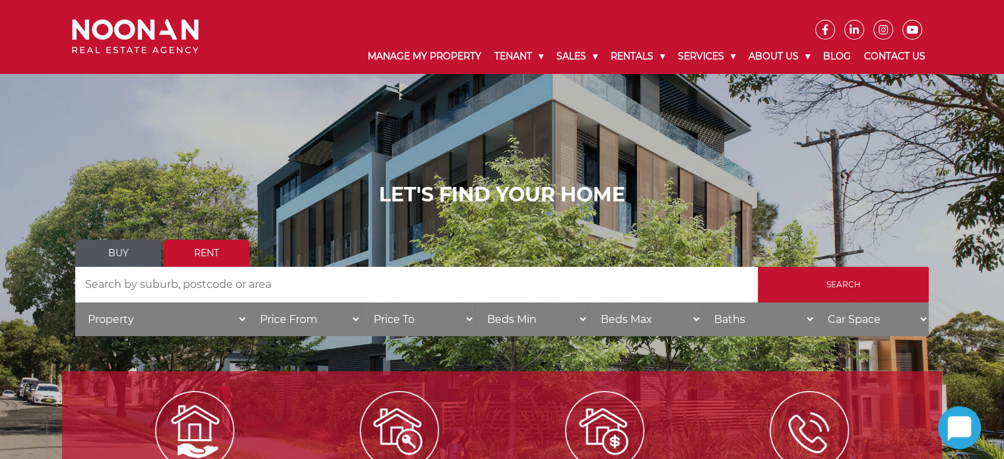
click at [198, 251] on link "Rent" at bounding box center [207, 253] width 86 height 27
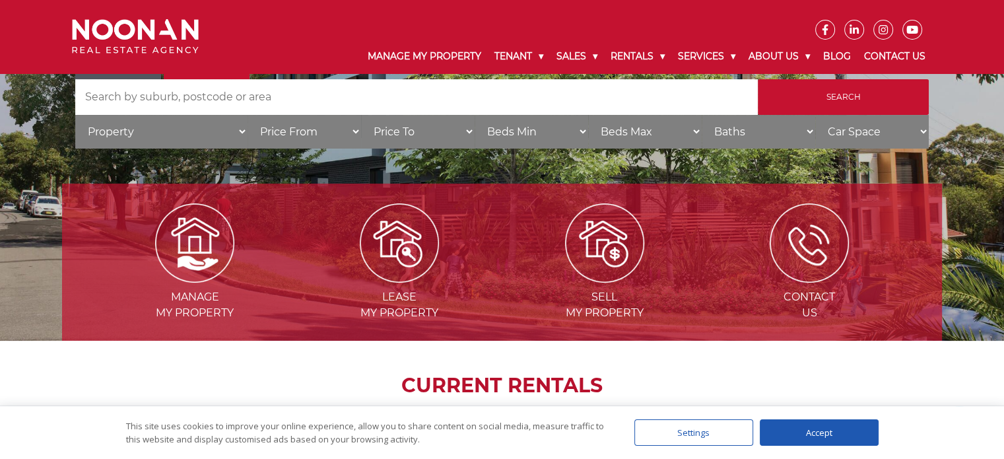
scroll to position [198, 0]
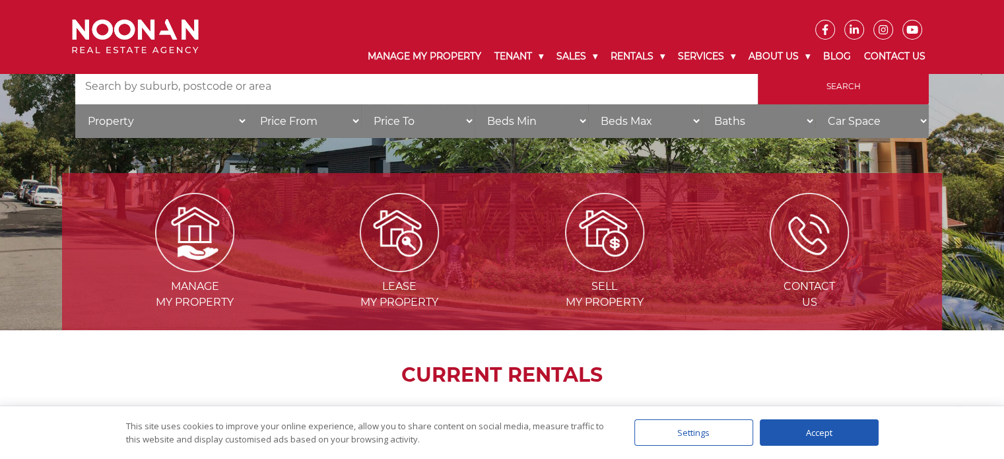
click at [86, 88] on input "Search by Address" at bounding box center [416, 87] width 683 height 36
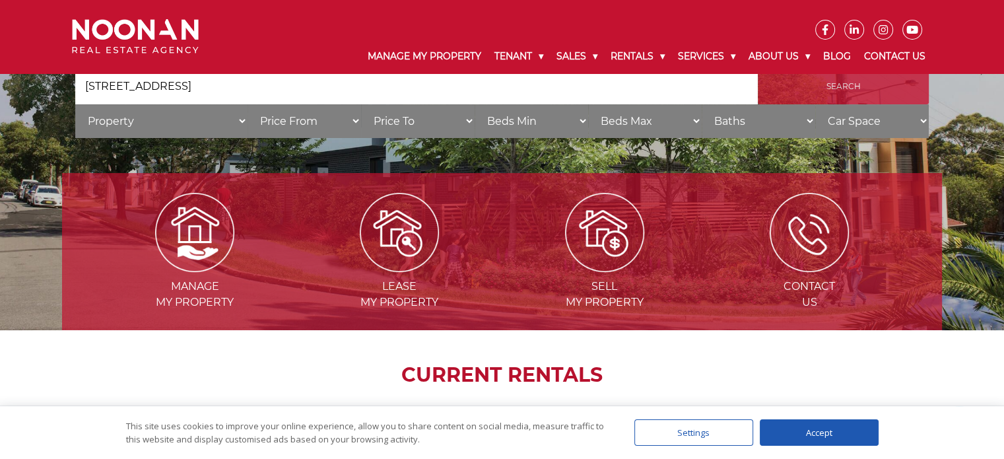
type input "493a forest rd penshurst"
click at [843, 85] on input "Search" at bounding box center [843, 87] width 171 height 36
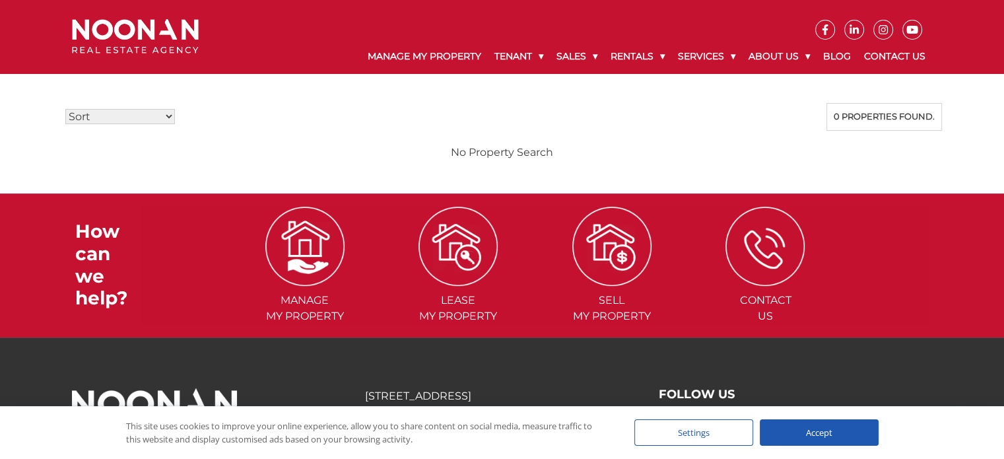
scroll to position [330, 0]
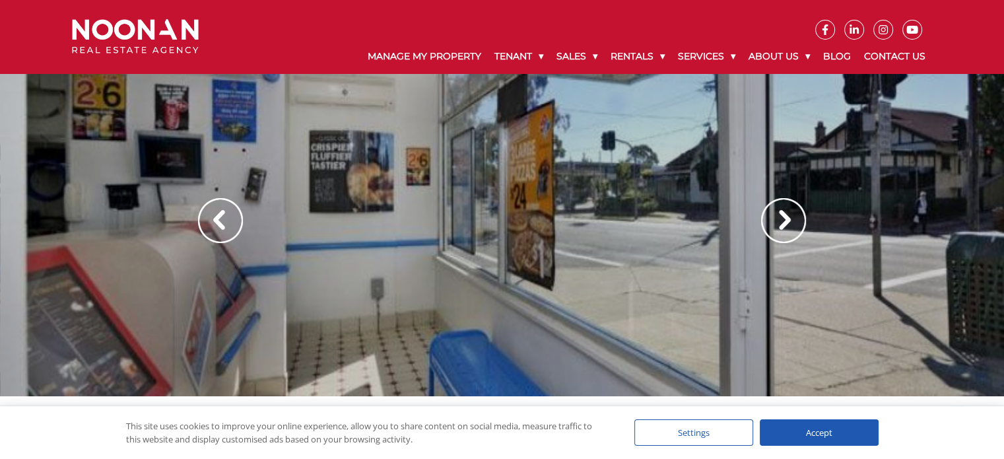
click at [786, 218] on img at bounding box center [783, 220] width 45 height 45
click at [774, 220] on img at bounding box center [783, 220] width 45 height 45
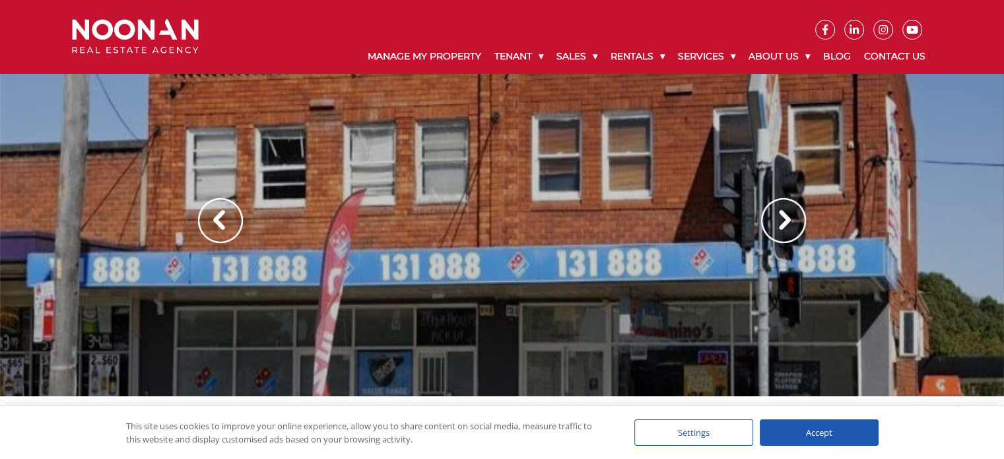
click at [774, 220] on img at bounding box center [783, 220] width 45 height 45
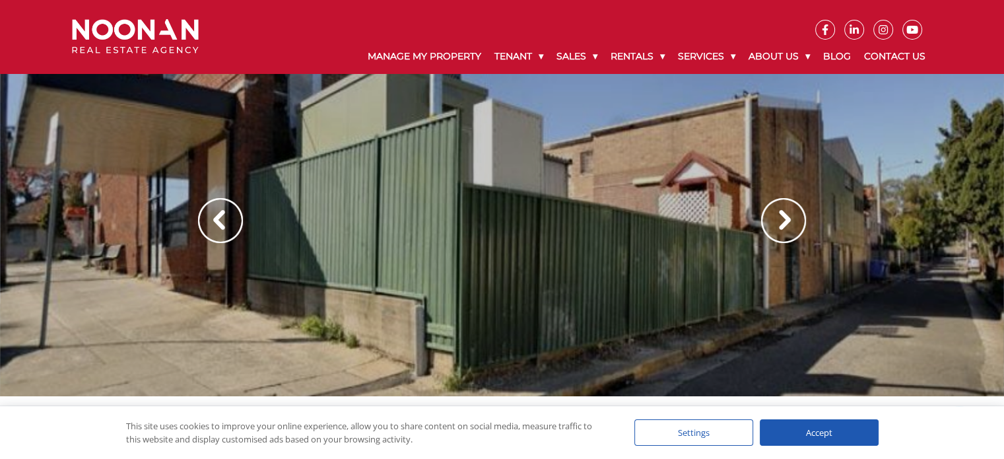
click at [774, 220] on img at bounding box center [783, 220] width 45 height 45
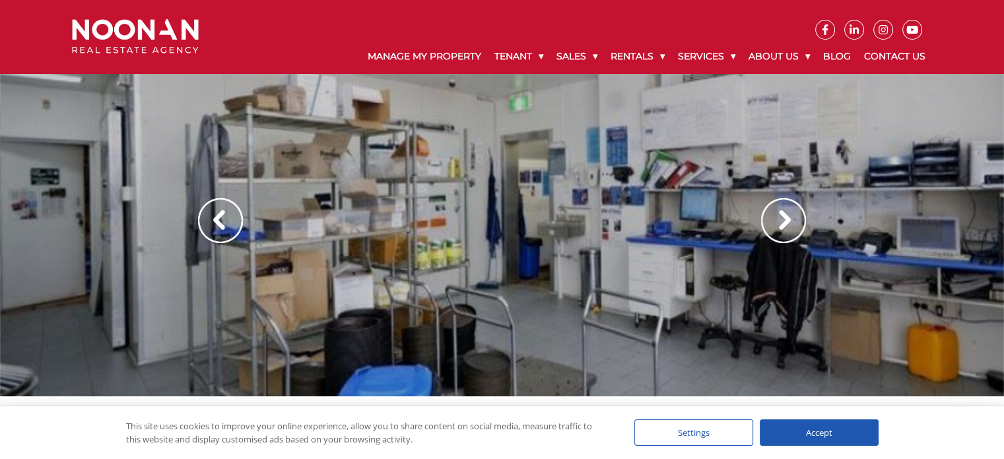
click at [774, 220] on img at bounding box center [783, 220] width 45 height 45
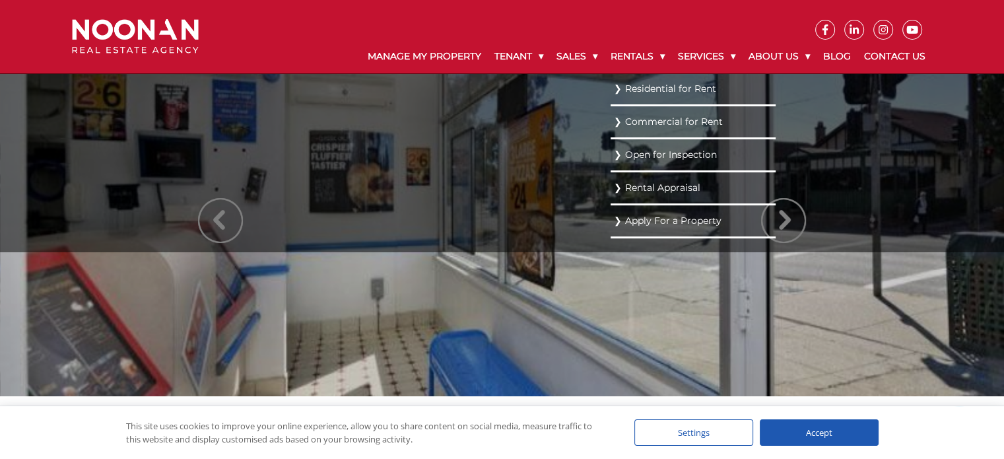
click at [651, 121] on link "Commercial for Rent" at bounding box center [693, 122] width 158 height 18
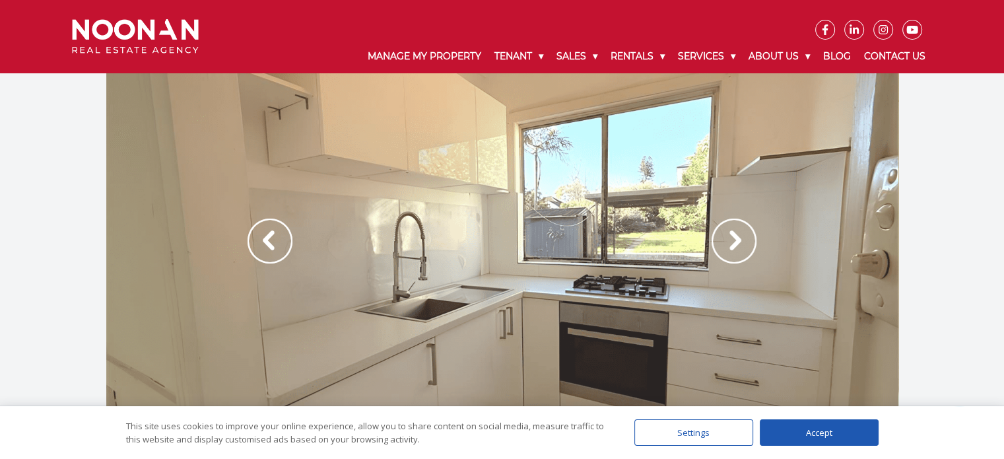
click at [457, 275] on div at bounding box center [502, 254] width 792 height 363
click at [726, 238] on img at bounding box center [734, 240] width 45 height 45
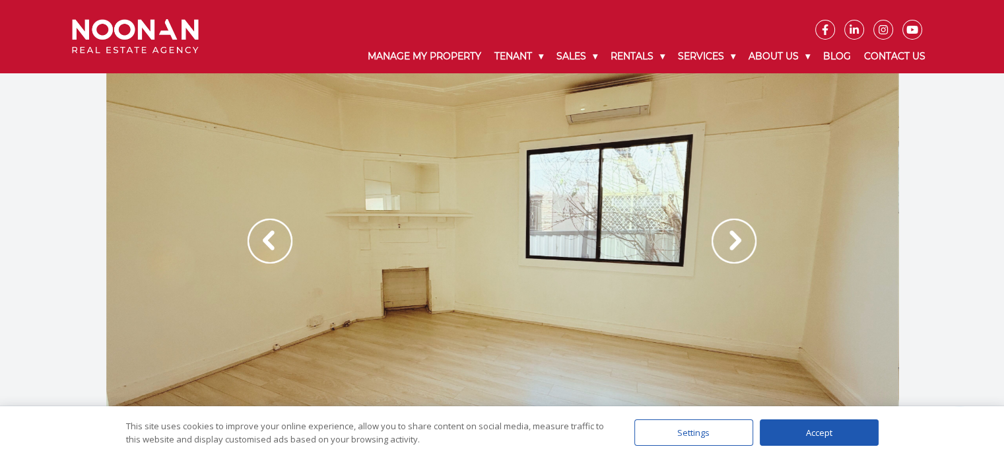
click at [721, 239] on img at bounding box center [734, 240] width 45 height 45
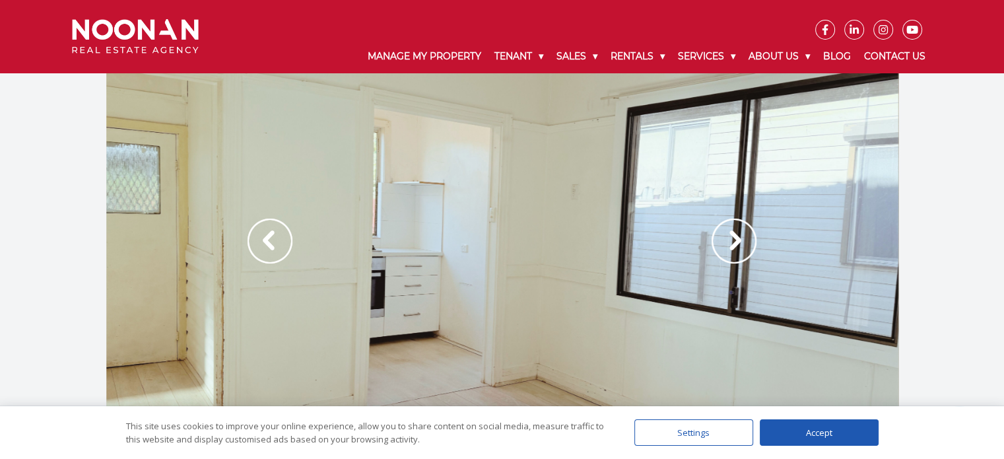
click at [721, 239] on img at bounding box center [734, 240] width 45 height 45
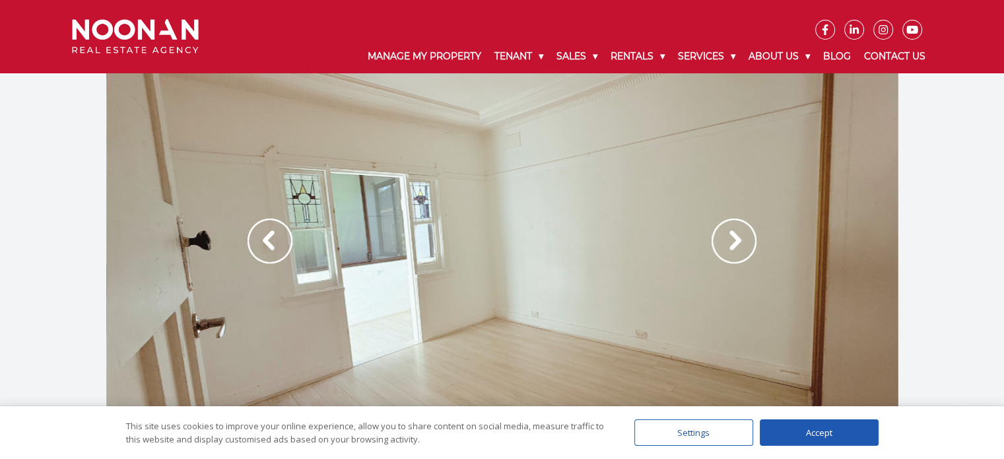
click at [720, 239] on img at bounding box center [734, 240] width 45 height 45
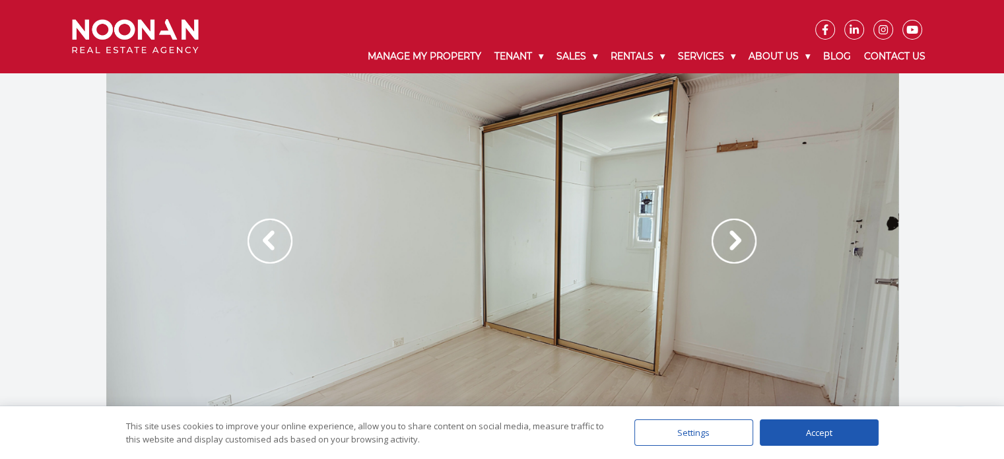
click at [720, 239] on img at bounding box center [734, 240] width 45 height 45
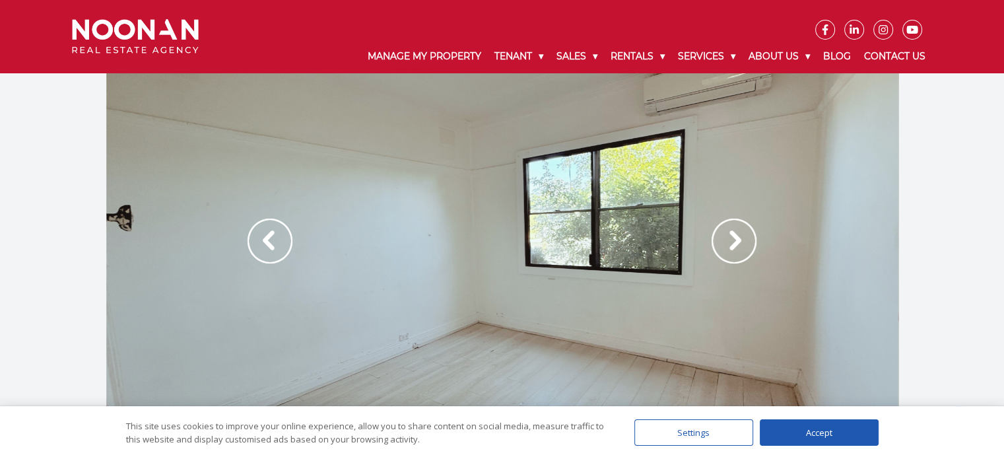
click at [720, 239] on img at bounding box center [734, 240] width 45 height 45
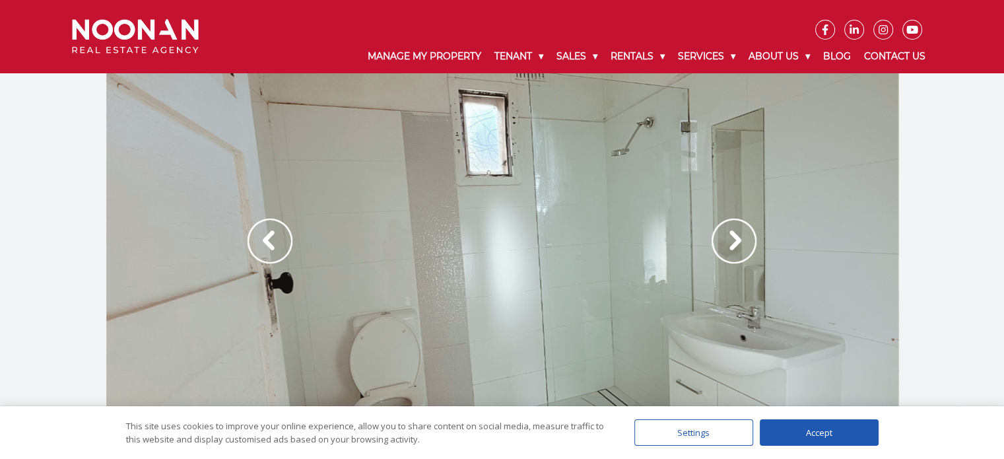
click at [720, 239] on img at bounding box center [734, 240] width 45 height 45
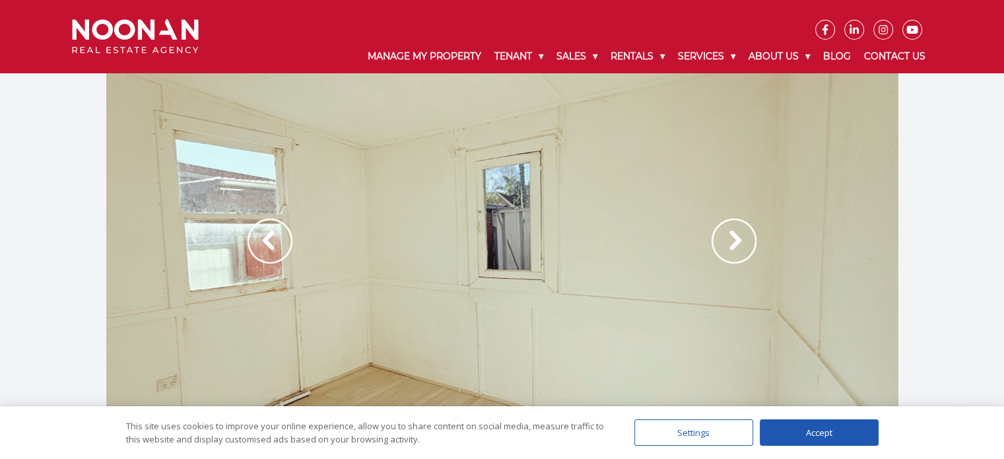
click at [714, 240] on img at bounding box center [734, 240] width 45 height 45
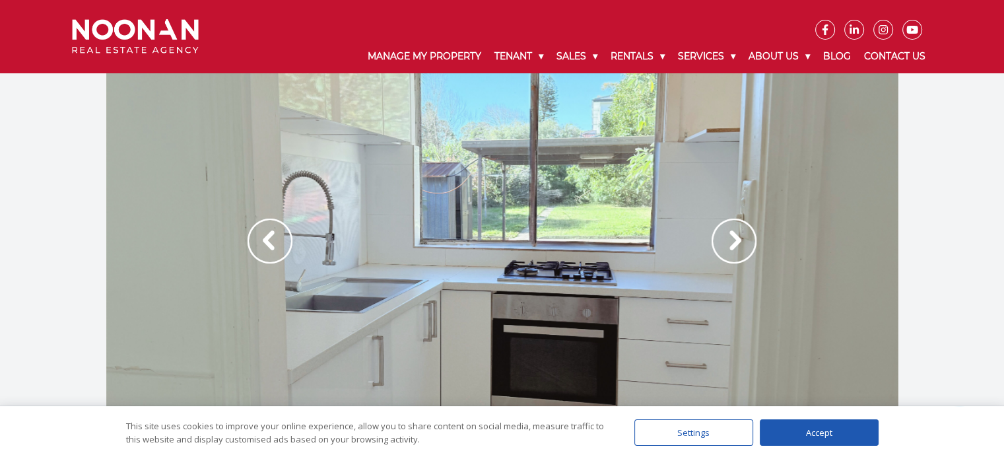
click at [721, 238] on img at bounding box center [734, 240] width 45 height 45
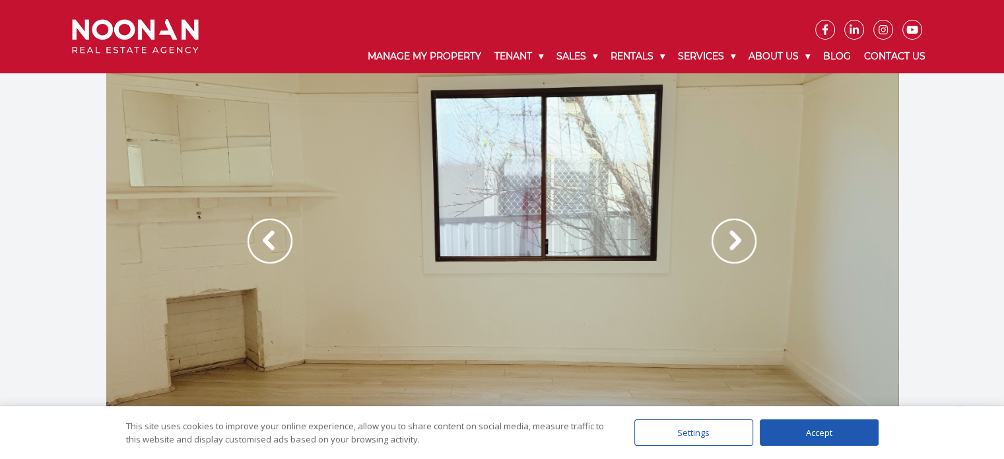
click at [721, 238] on img at bounding box center [734, 240] width 45 height 45
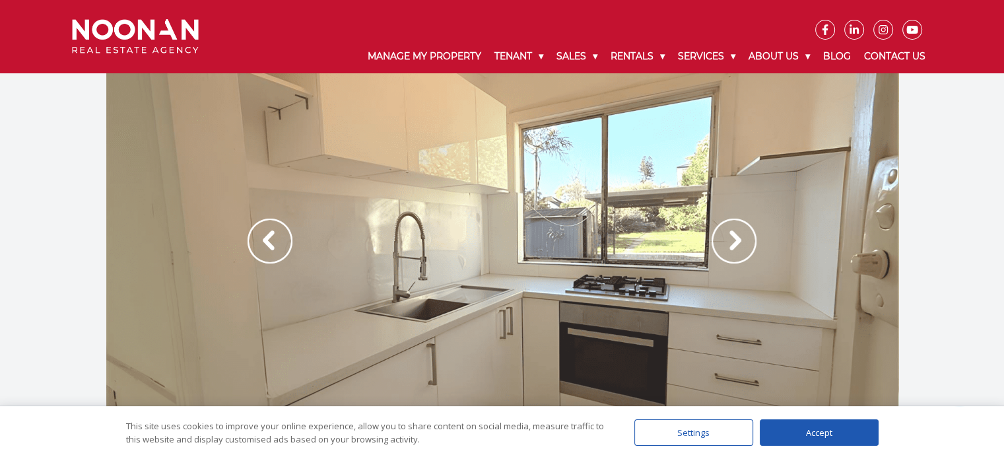
click at [721, 238] on img at bounding box center [734, 240] width 45 height 45
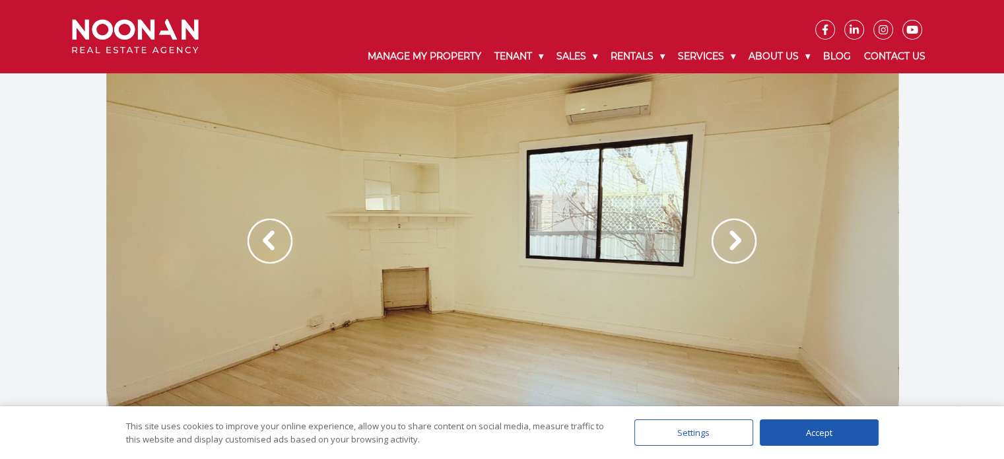
click at [732, 239] on img at bounding box center [734, 240] width 45 height 45
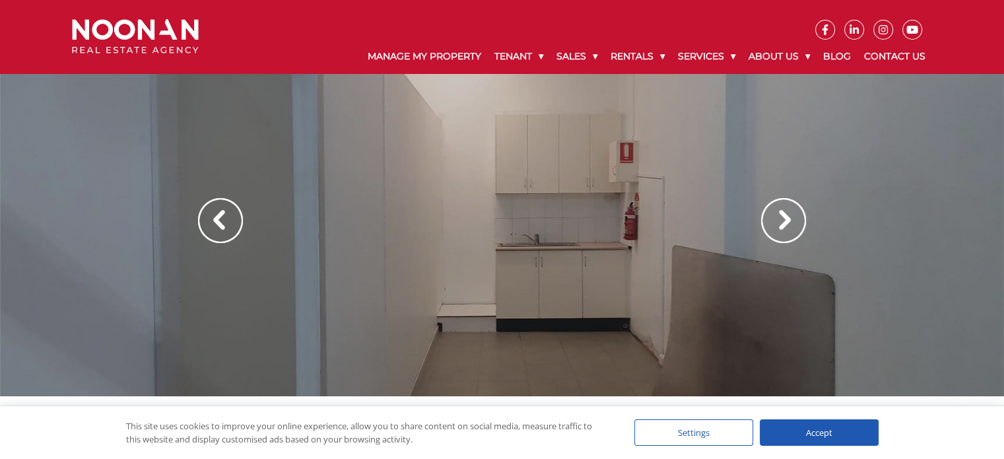
click at [786, 213] on img at bounding box center [783, 220] width 45 height 45
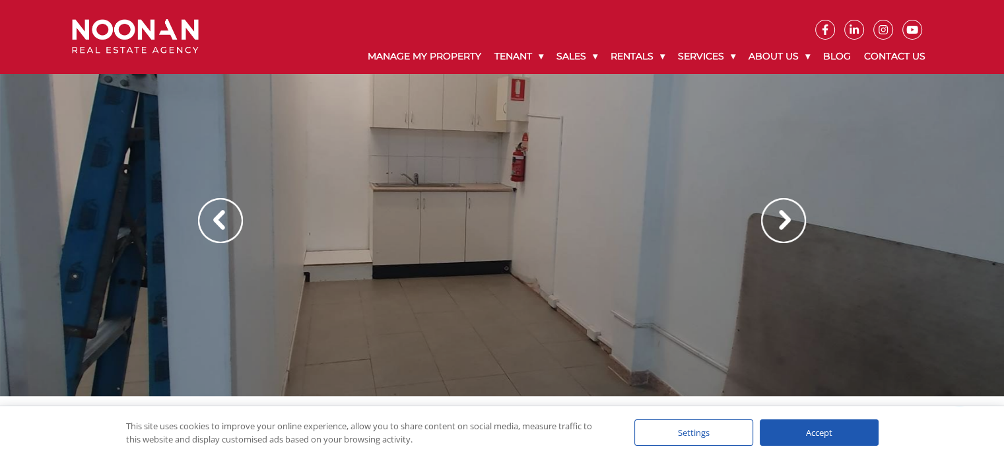
click at [786, 213] on img at bounding box center [783, 220] width 45 height 45
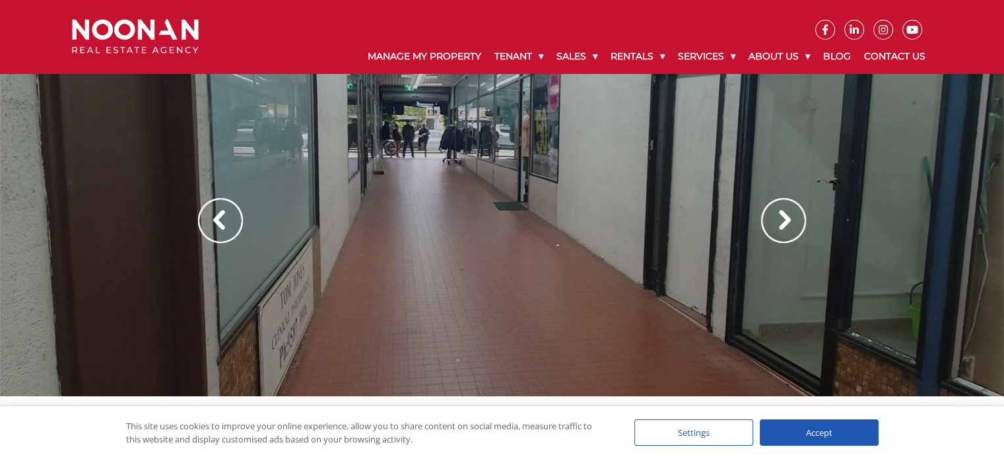
click at [786, 213] on img at bounding box center [783, 220] width 45 height 45
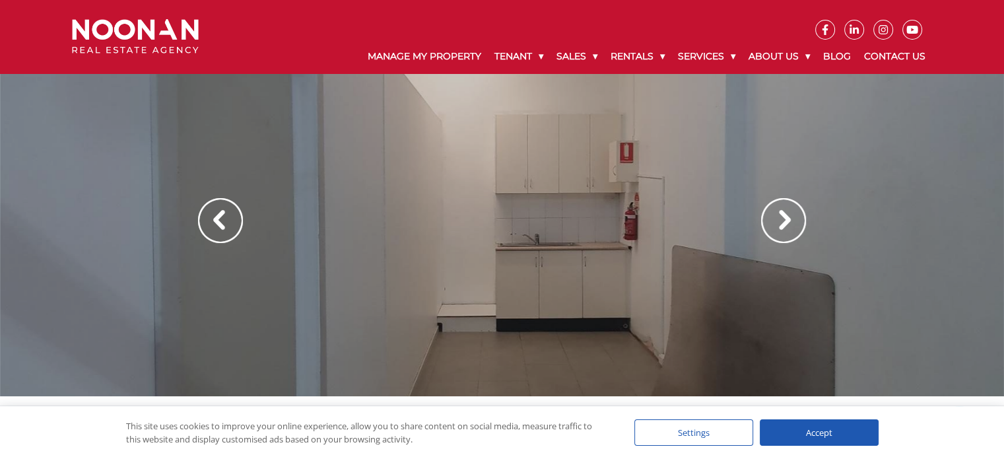
click at [786, 213] on img at bounding box center [783, 220] width 45 height 45
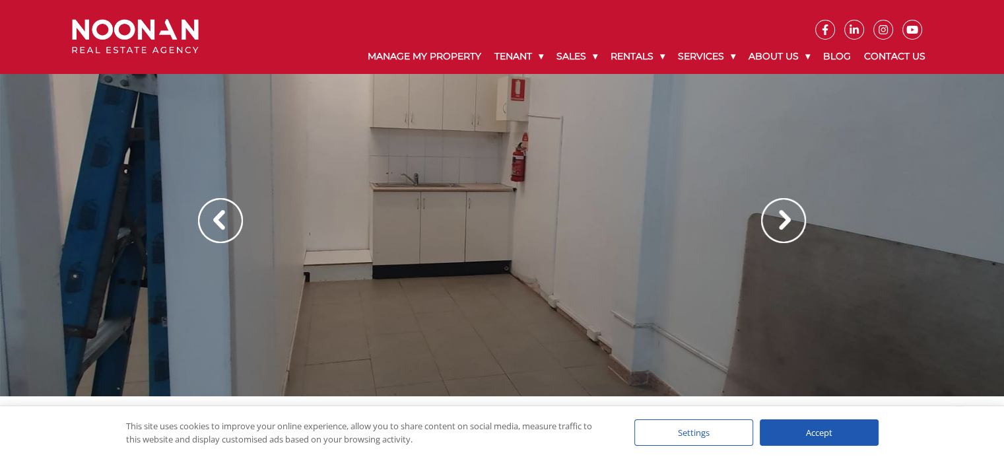
click at [786, 213] on img at bounding box center [783, 220] width 45 height 45
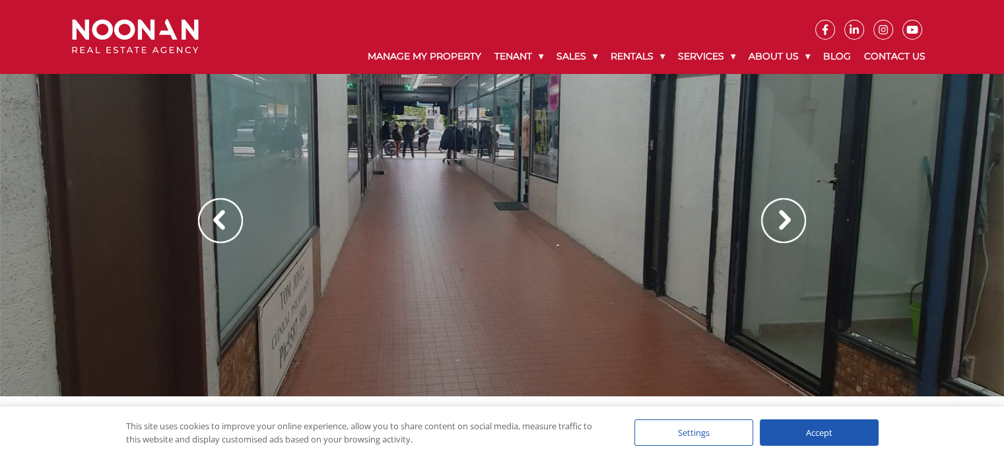
click at [786, 213] on img at bounding box center [783, 220] width 45 height 45
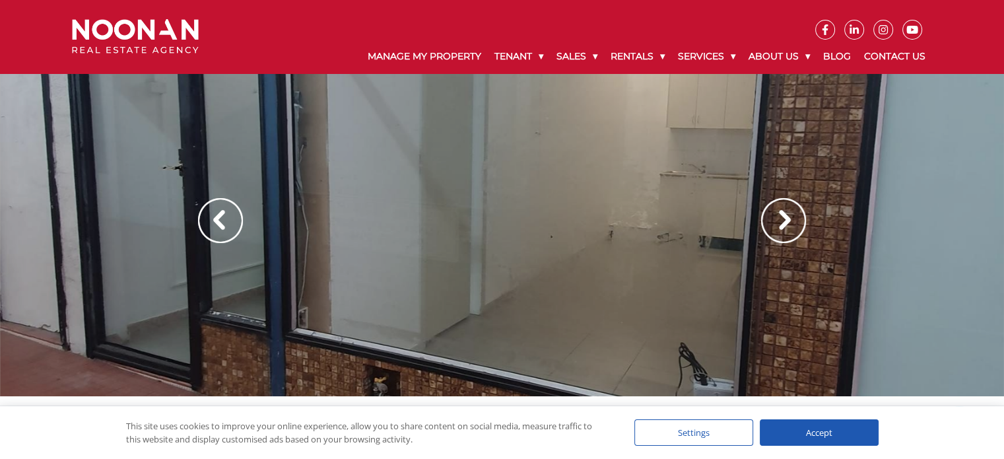
click at [786, 213] on img at bounding box center [783, 220] width 45 height 45
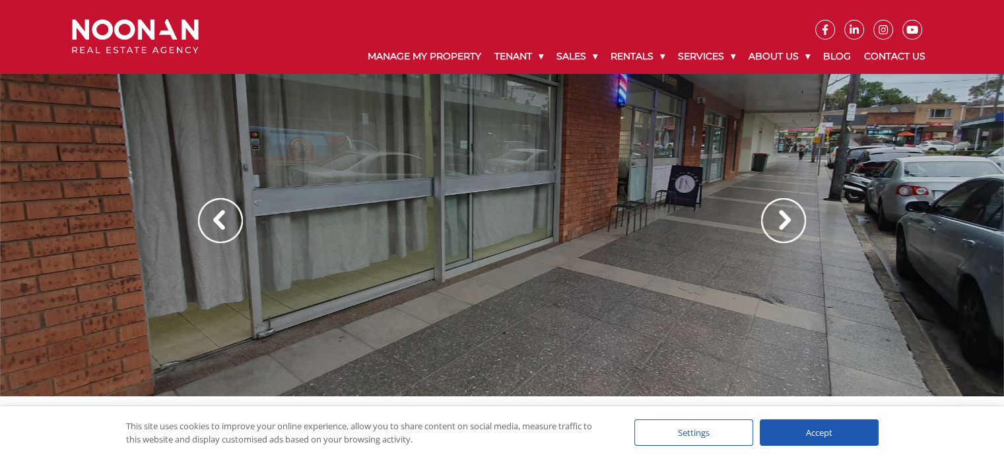
click at [780, 223] on img at bounding box center [783, 220] width 45 height 45
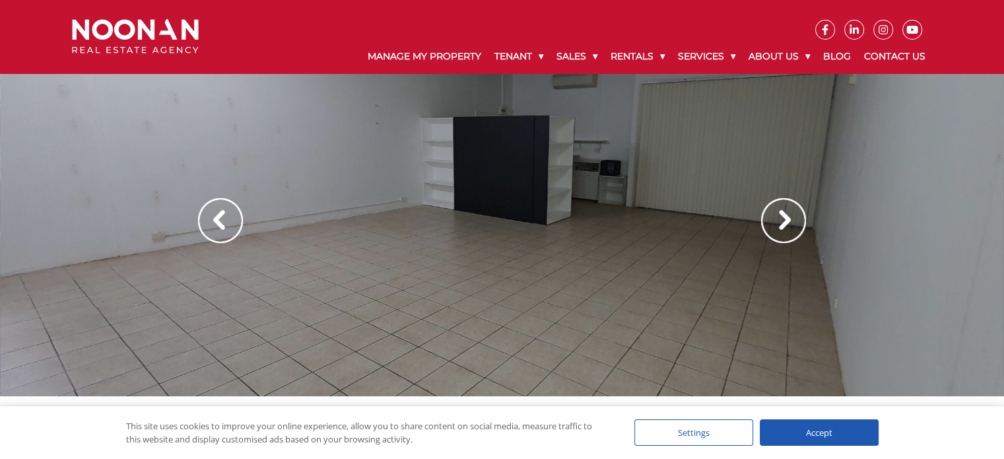
click at [780, 223] on img at bounding box center [783, 220] width 45 height 45
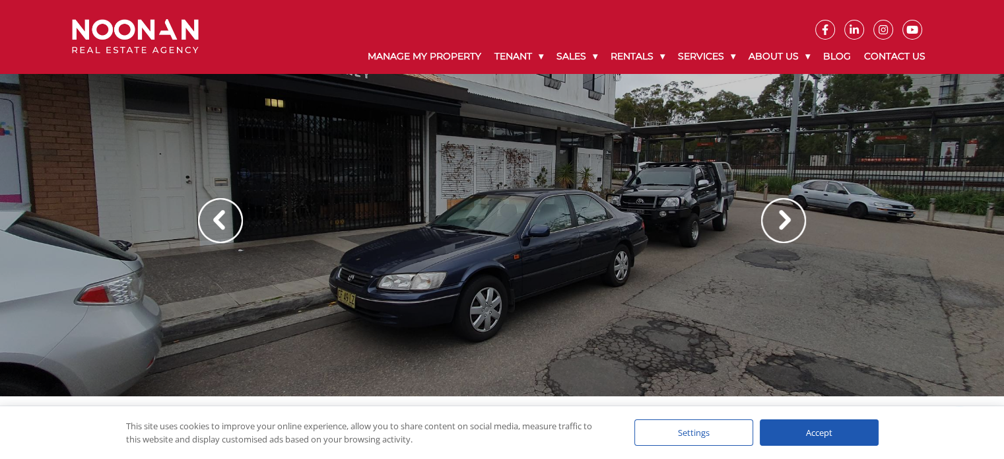
click at [780, 223] on img at bounding box center [783, 220] width 45 height 45
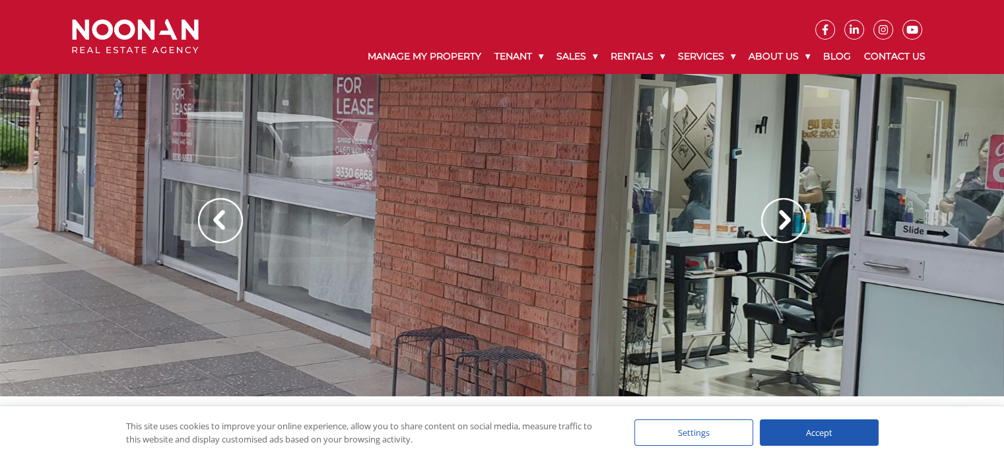
click at [780, 223] on img at bounding box center [783, 220] width 45 height 45
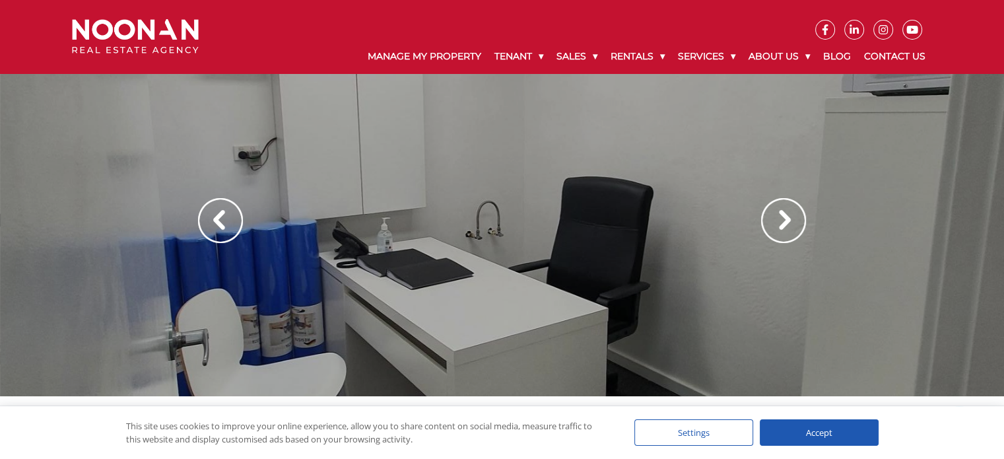
click at [778, 222] on img at bounding box center [783, 220] width 45 height 45
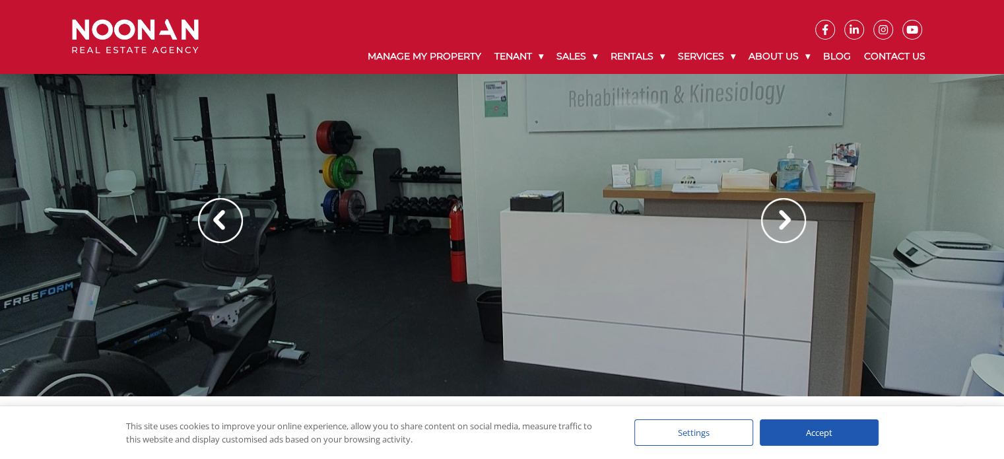
click at [784, 215] on img at bounding box center [783, 220] width 45 height 45
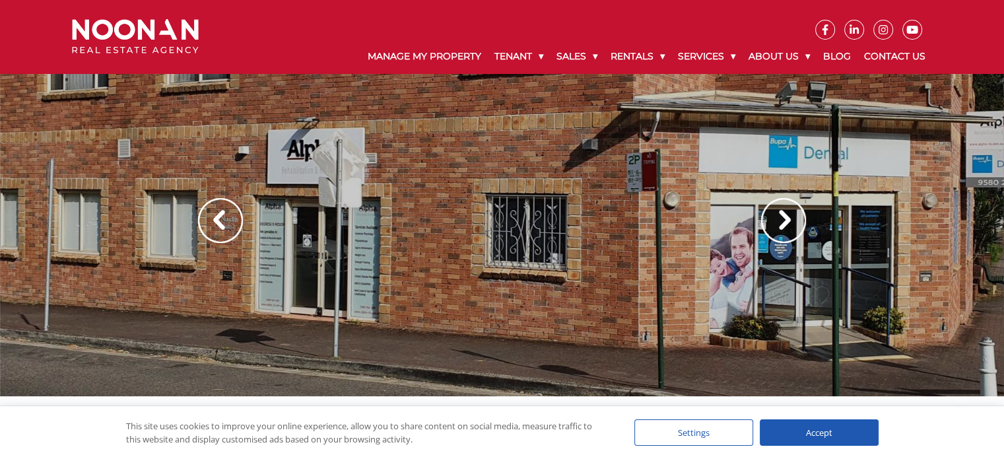
click at [784, 215] on img at bounding box center [783, 220] width 45 height 45
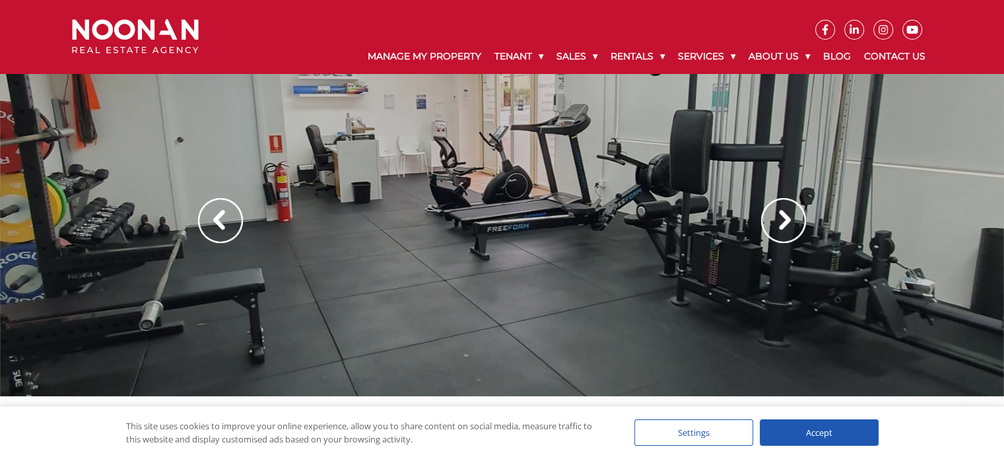
click at [784, 215] on img at bounding box center [783, 220] width 45 height 45
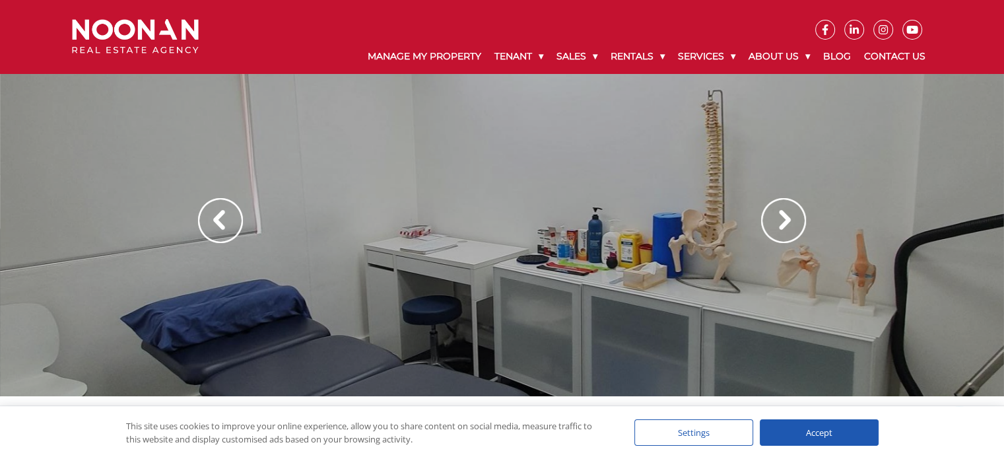
click at [784, 215] on img at bounding box center [783, 220] width 45 height 45
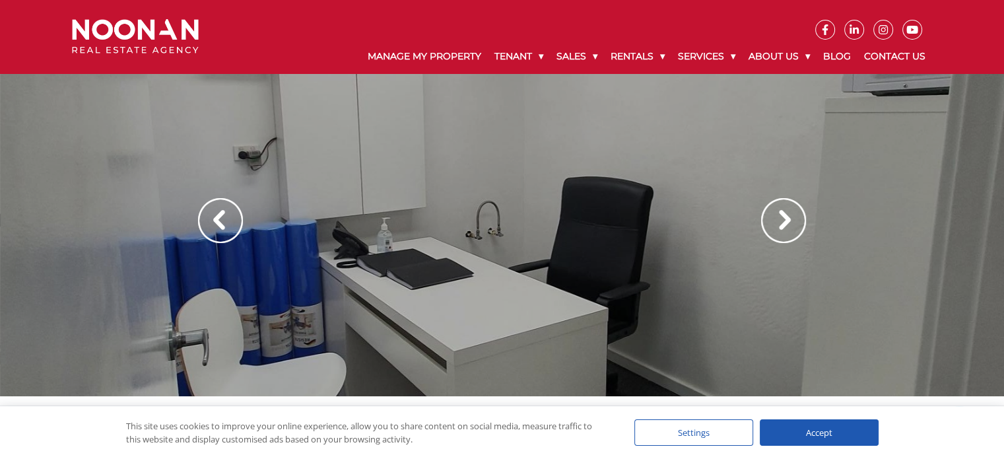
click at [784, 215] on img at bounding box center [783, 220] width 45 height 45
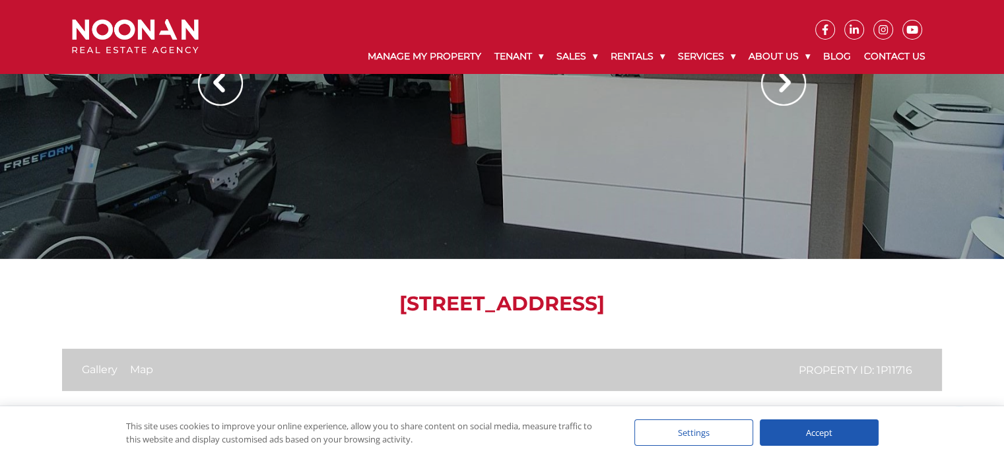
scroll to position [132, 0]
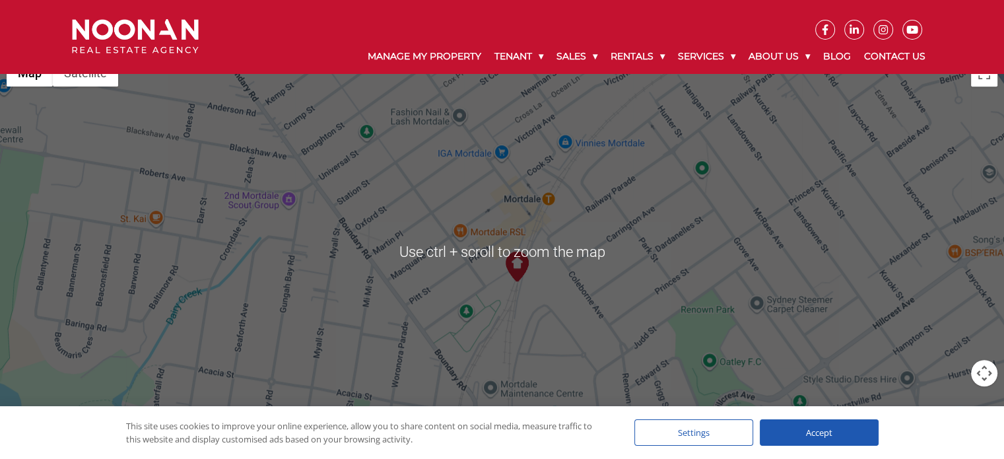
scroll to position [858, 0]
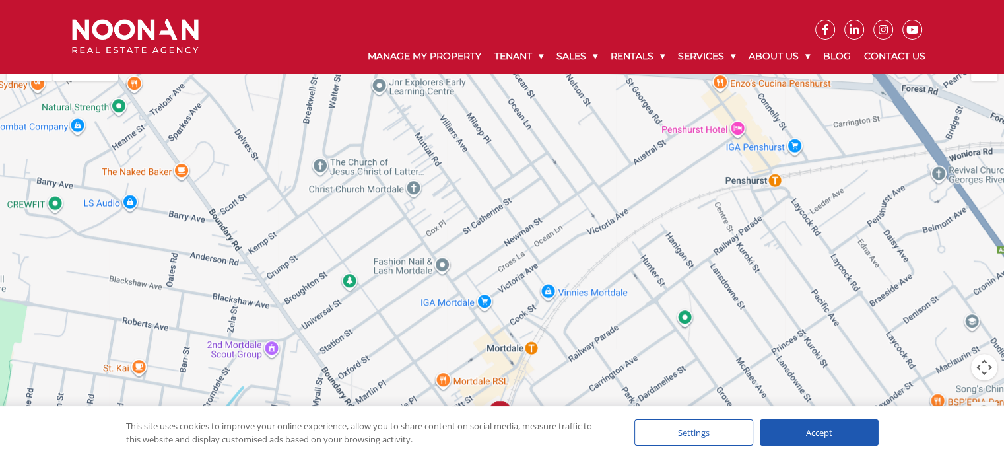
drag, startPoint x: 469, startPoint y: 226, endPoint x: 451, endPoint y: 383, distance: 158.0
click at [451, 383] on div at bounding box center [502, 246] width 1004 height 396
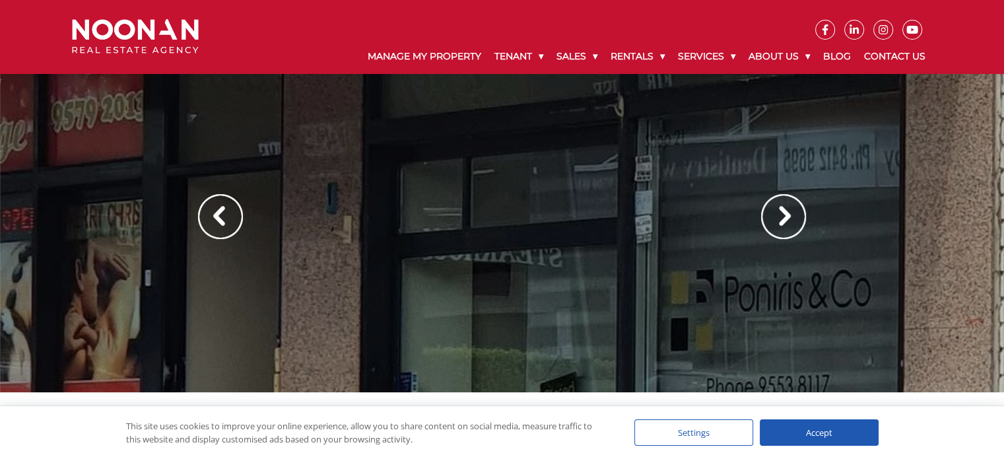
scroll to position [0, 0]
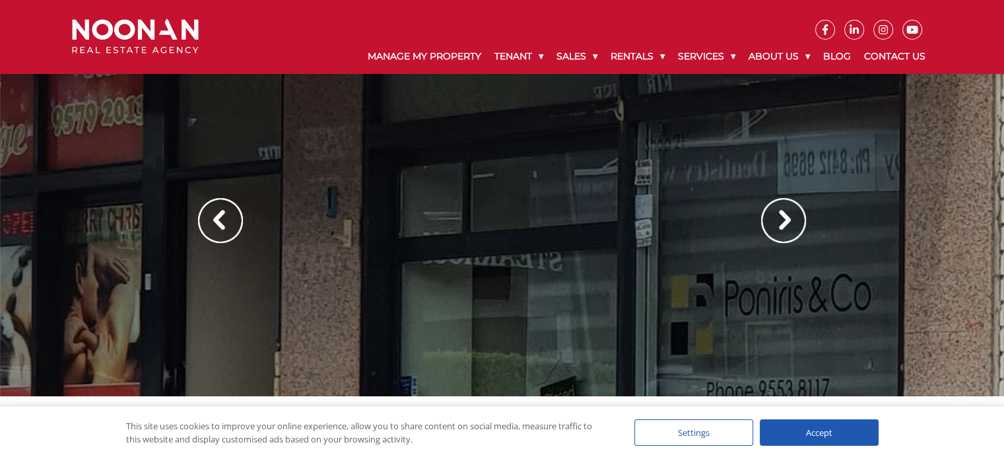
click at [780, 215] on img at bounding box center [783, 220] width 45 height 45
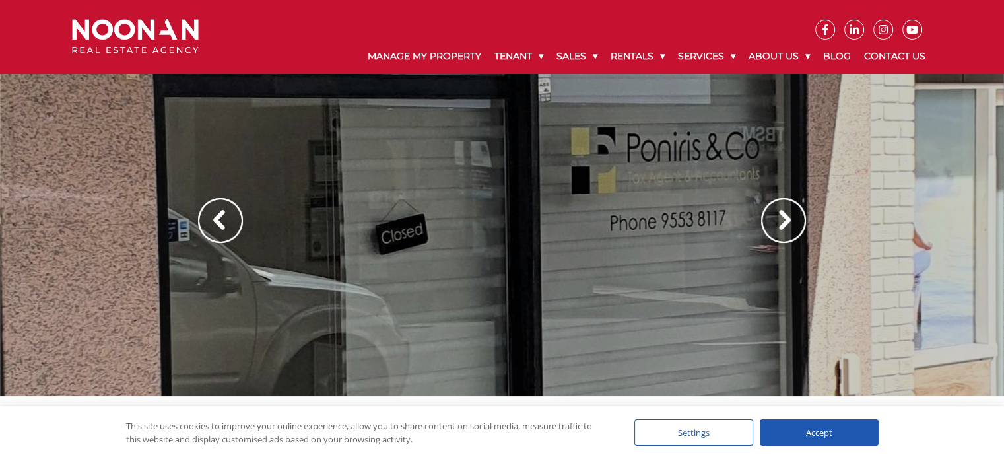
click at [774, 216] on img at bounding box center [783, 220] width 45 height 45
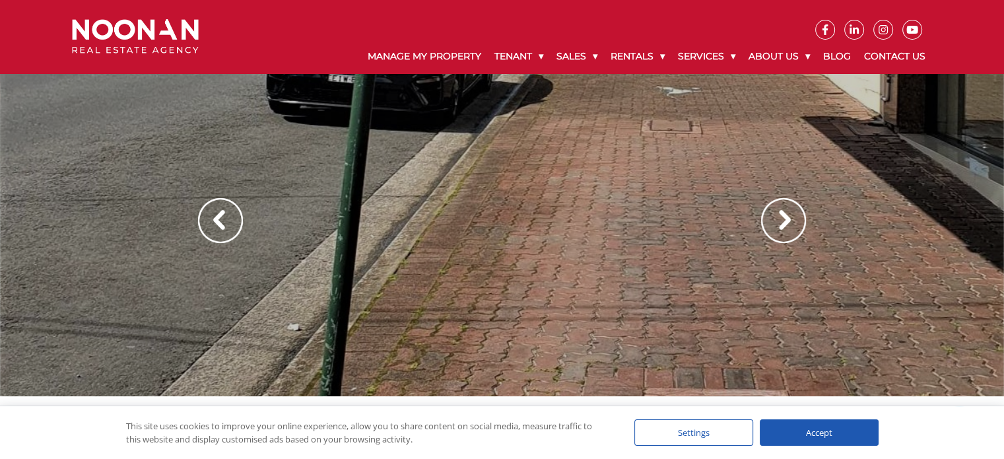
click at [774, 216] on img at bounding box center [783, 220] width 45 height 45
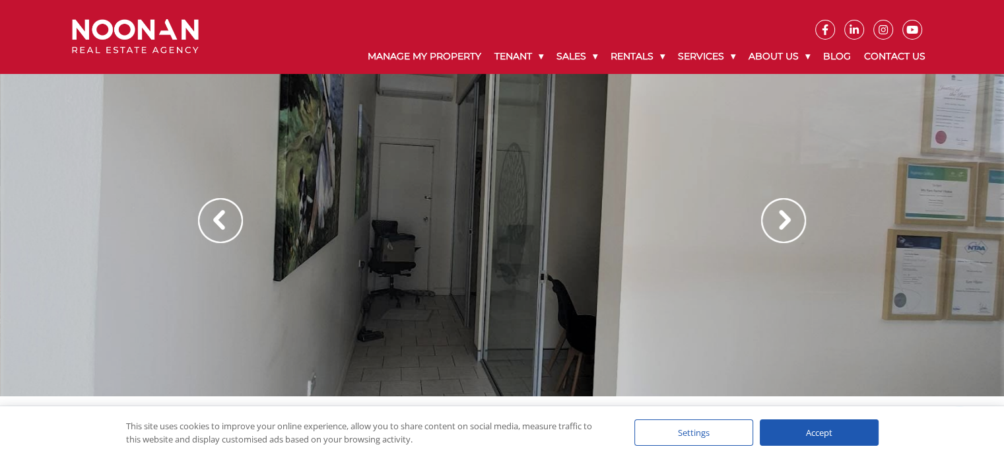
click at [770, 217] on img at bounding box center [783, 220] width 45 height 45
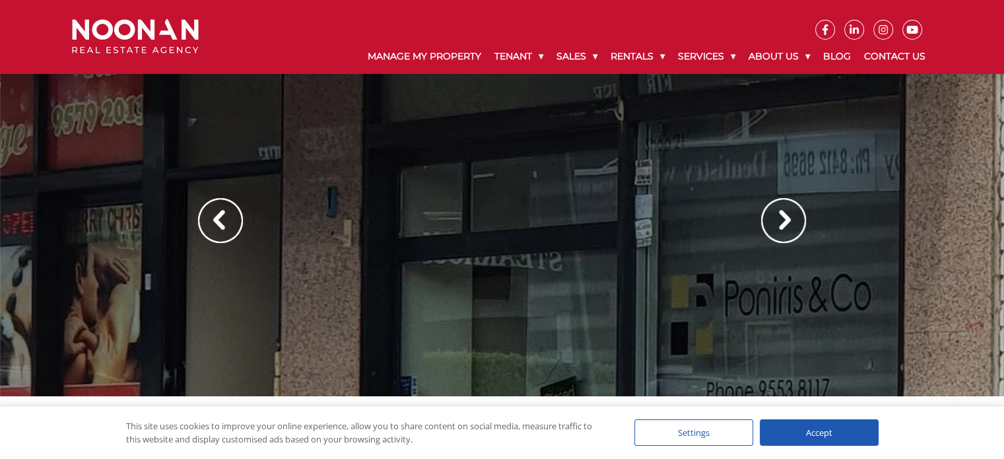
click at [769, 217] on img at bounding box center [783, 220] width 45 height 45
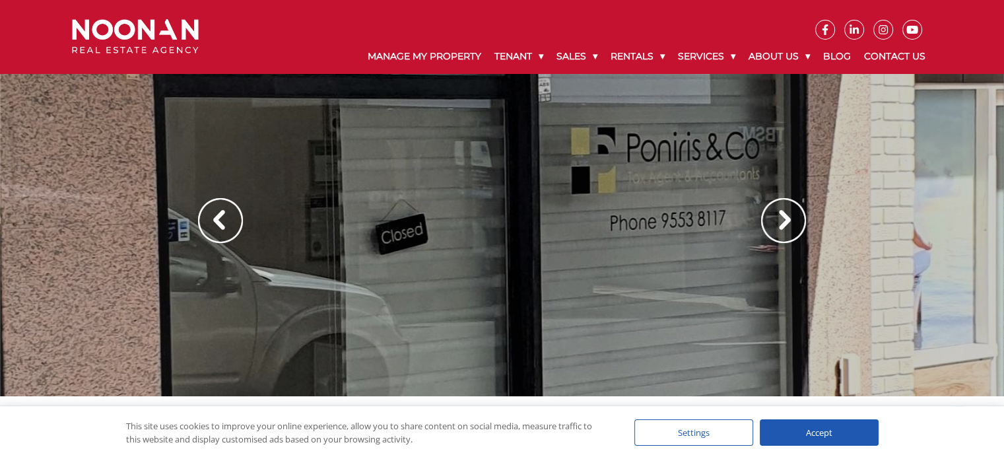
click at [769, 217] on img at bounding box center [783, 220] width 45 height 45
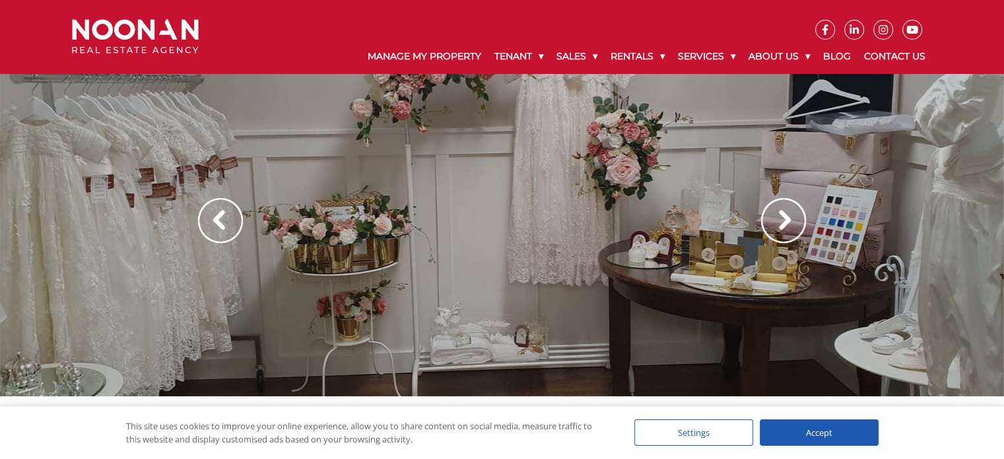
click at [776, 216] on img at bounding box center [783, 220] width 45 height 45
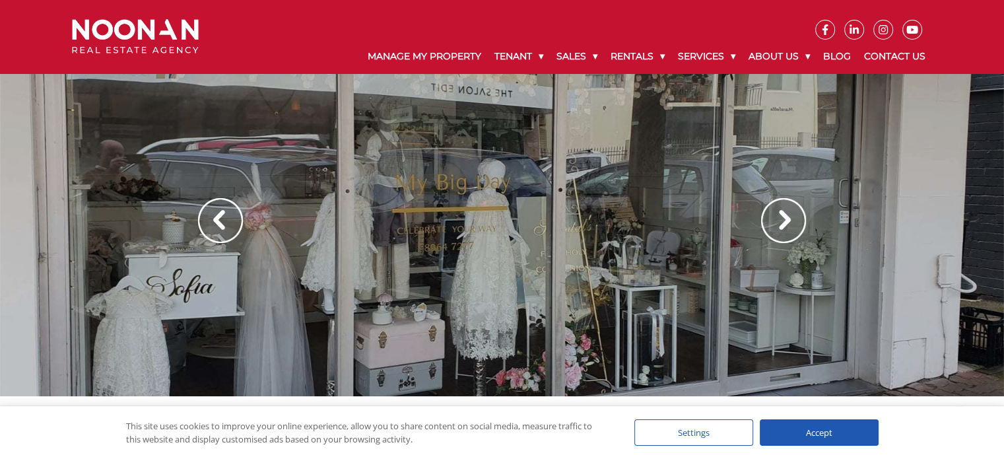
click at [775, 216] on img at bounding box center [783, 220] width 45 height 45
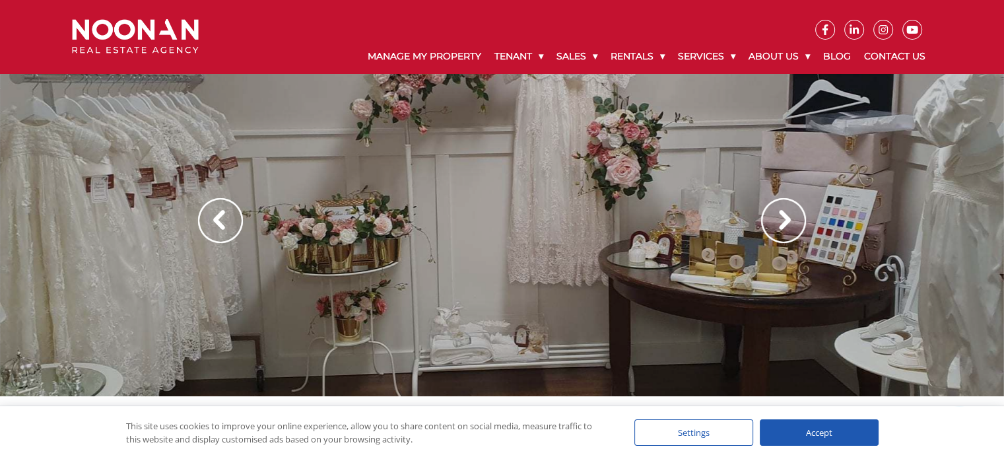
click at [775, 216] on img at bounding box center [783, 220] width 45 height 45
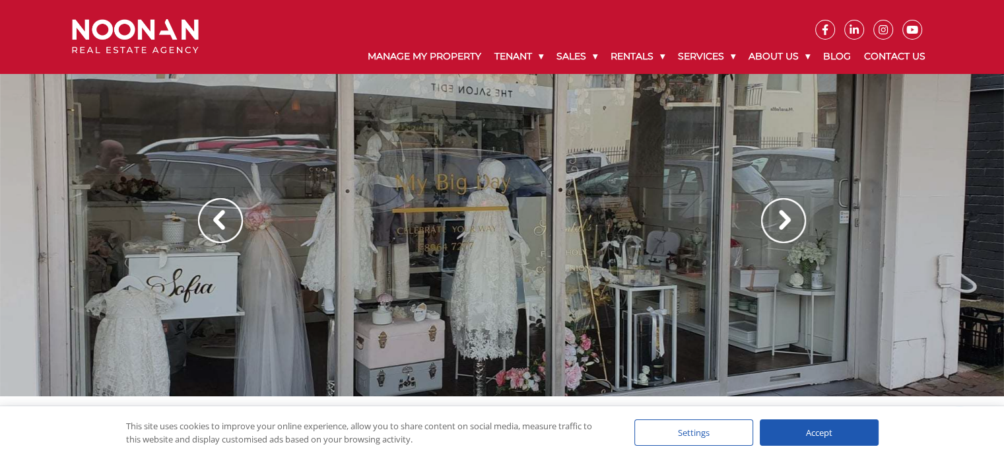
click at [775, 216] on img at bounding box center [783, 220] width 45 height 45
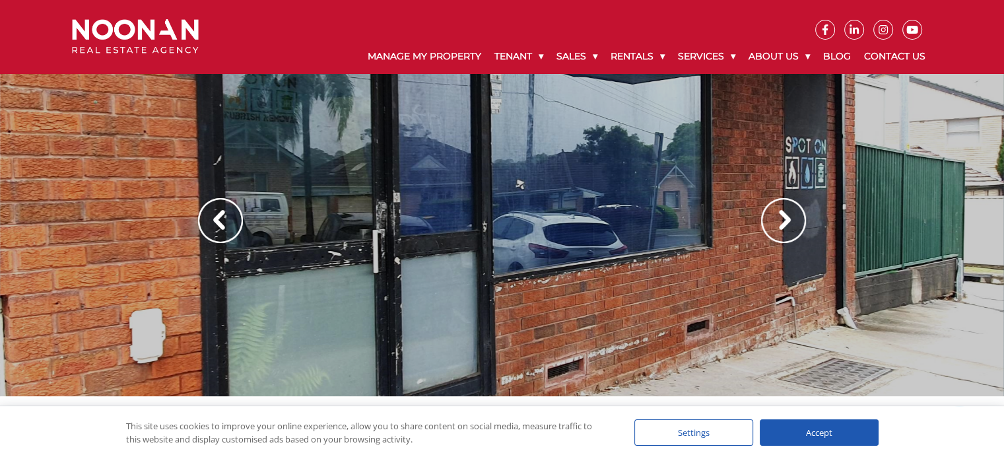
click at [777, 215] on img at bounding box center [783, 220] width 45 height 45
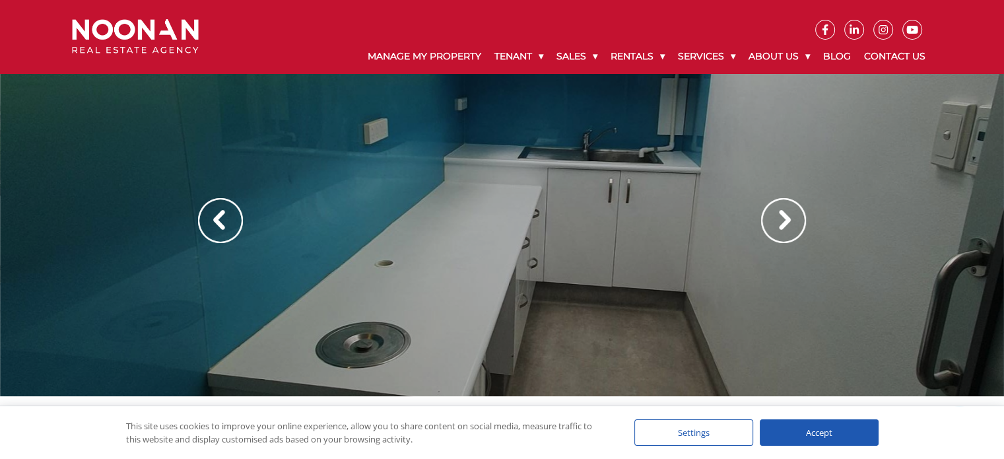
click at [777, 215] on img at bounding box center [783, 220] width 45 height 45
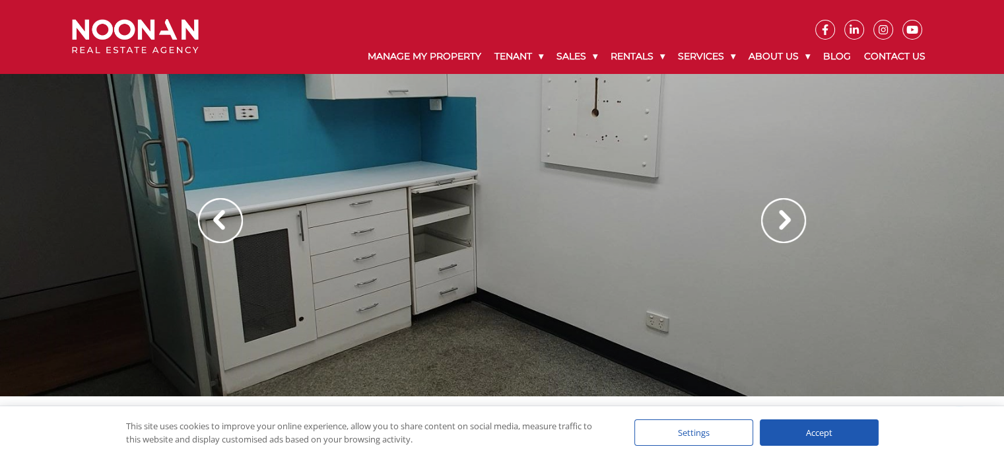
click at [777, 215] on img at bounding box center [783, 220] width 45 height 45
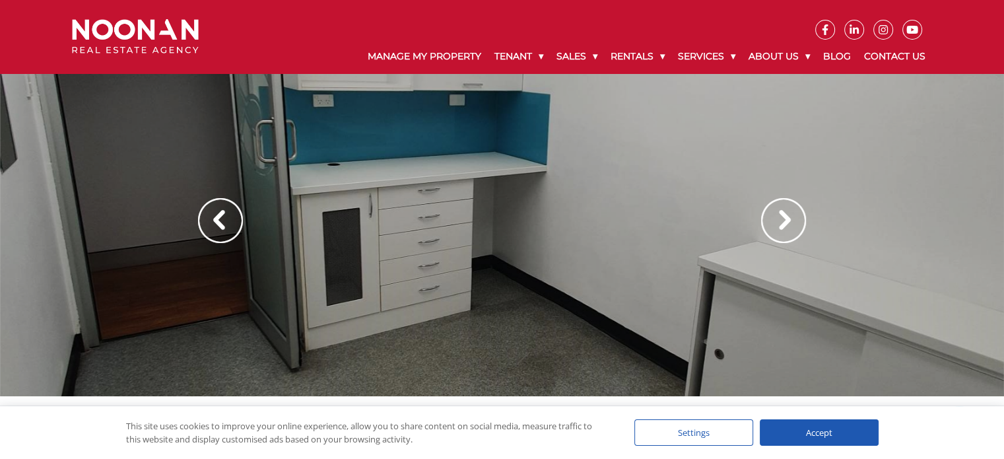
click at [777, 215] on img at bounding box center [783, 220] width 45 height 45
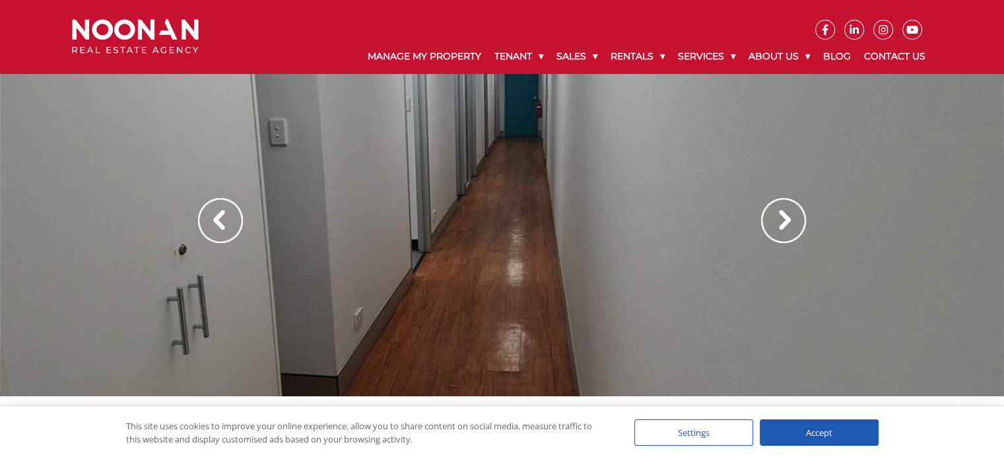
click at [777, 215] on img at bounding box center [783, 220] width 45 height 45
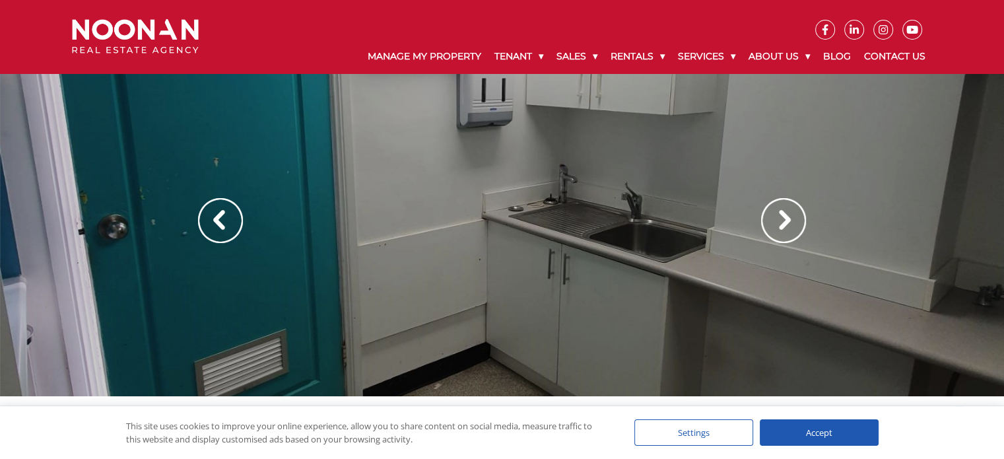
click at [777, 215] on img at bounding box center [783, 220] width 45 height 45
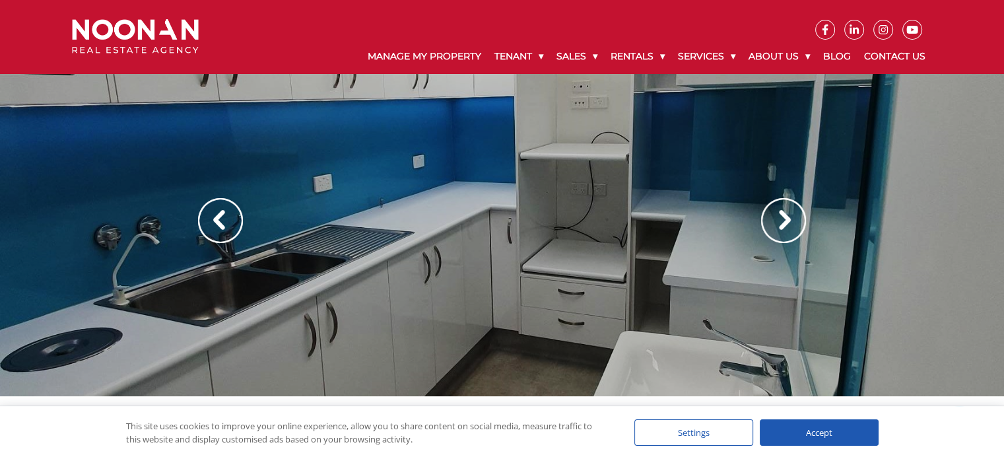
click at [777, 215] on img at bounding box center [783, 220] width 45 height 45
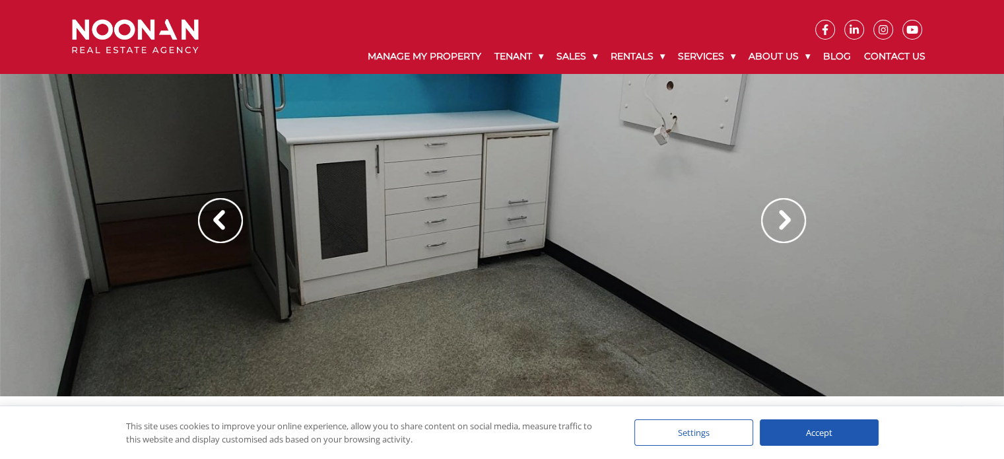
click at [777, 215] on img at bounding box center [783, 220] width 45 height 45
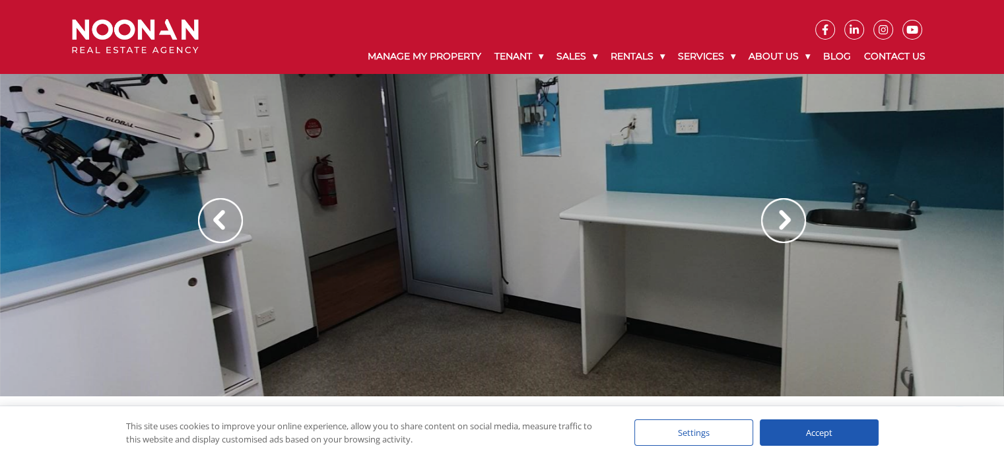
click at [771, 217] on img at bounding box center [783, 220] width 45 height 45
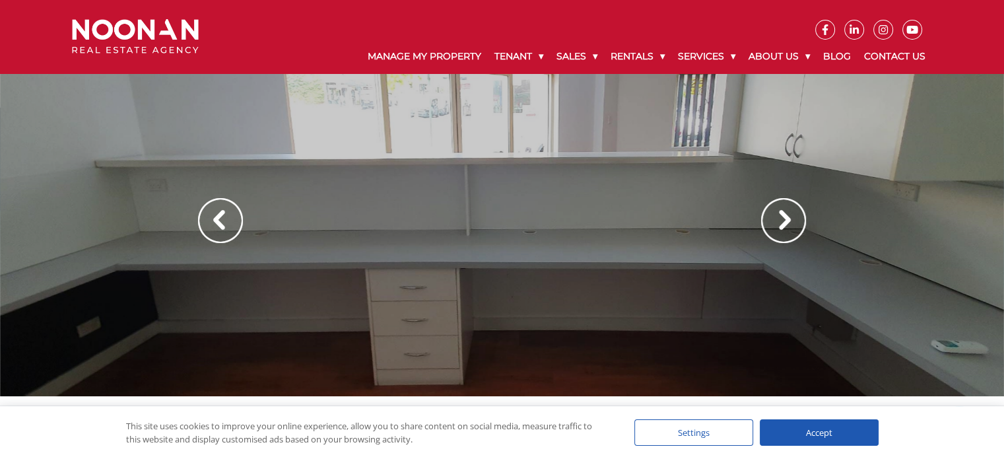
click at [771, 217] on img at bounding box center [783, 220] width 45 height 45
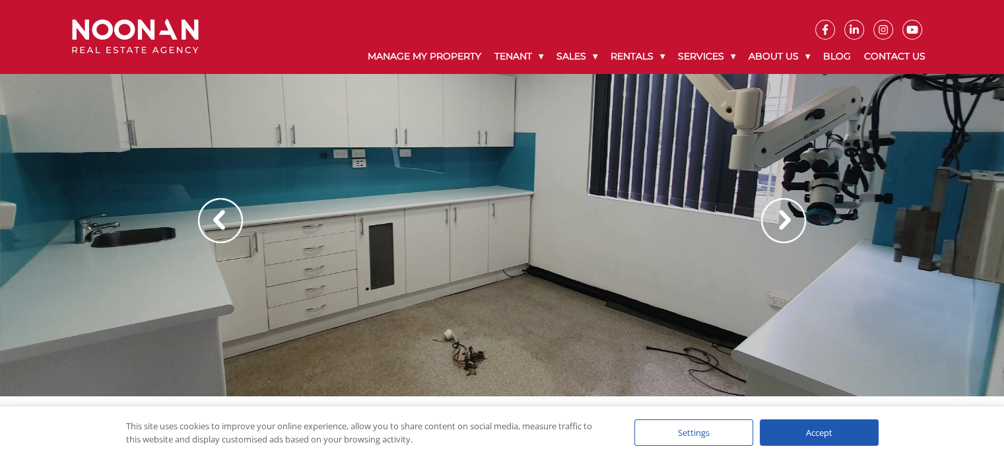
click at [771, 217] on img at bounding box center [783, 220] width 45 height 45
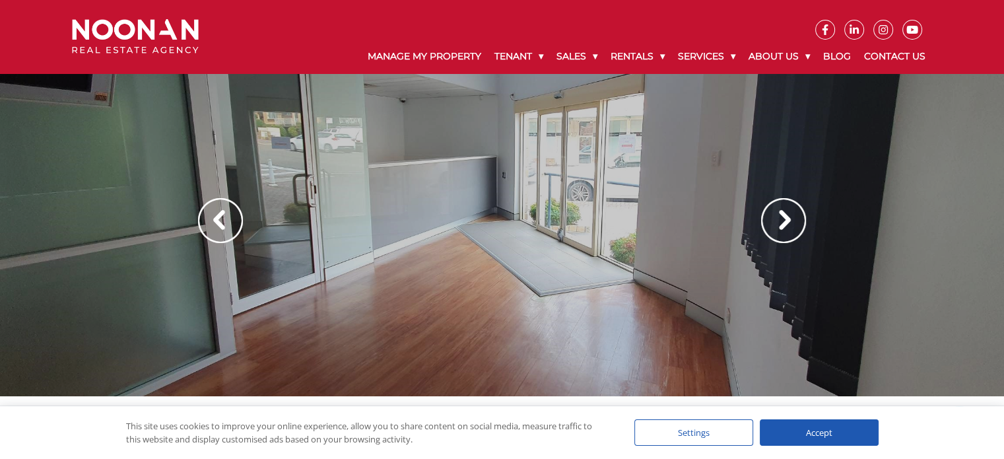
click at [786, 216] on img at bounding box center [783, 220] width 45 height 45
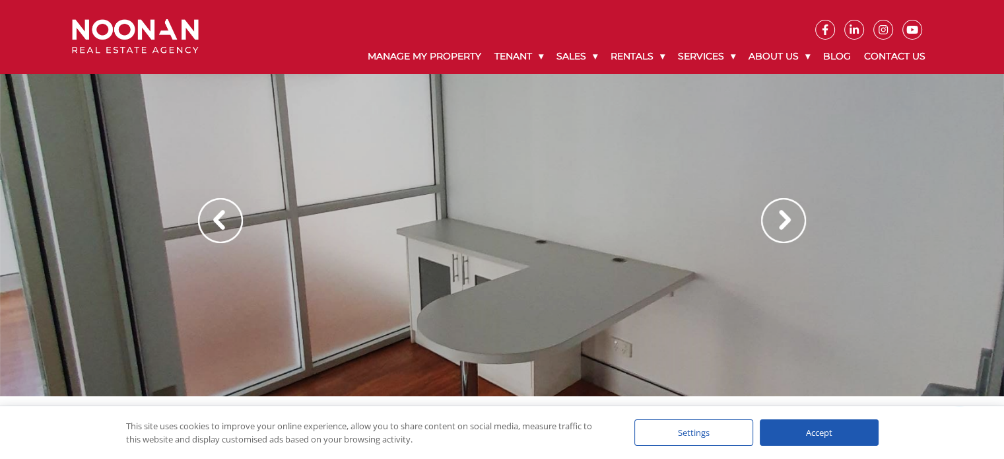
click at [786, 216] on img at bounding box center [783, 220] width 45 height 45
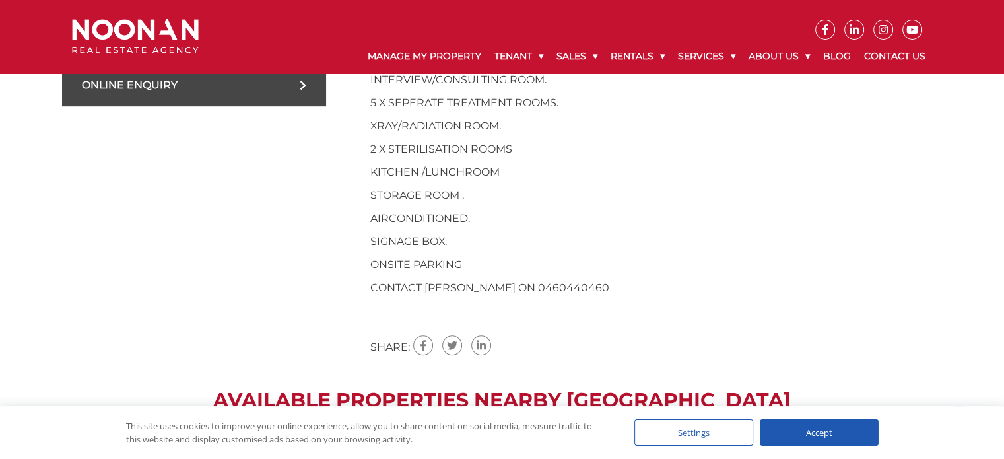
scroll to position [594, 0]
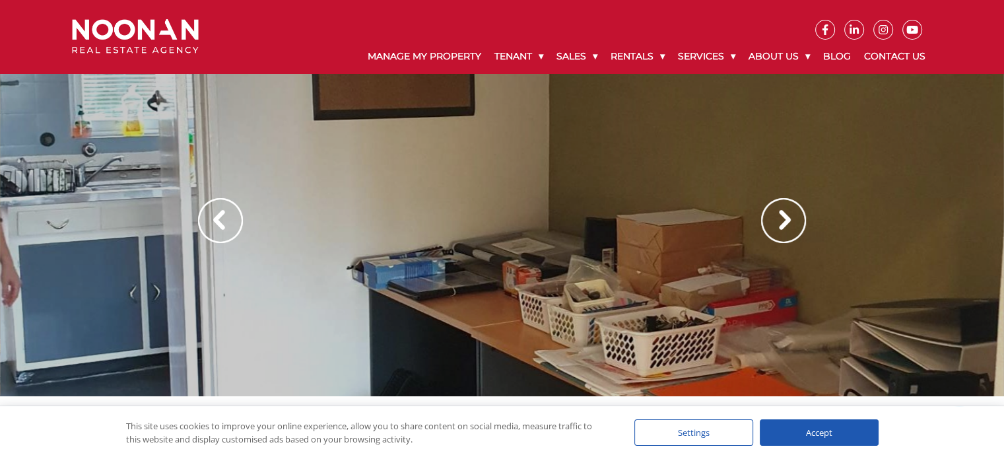
click at [783, 227] on img at bounding box center [783, 220] width 45 height 45
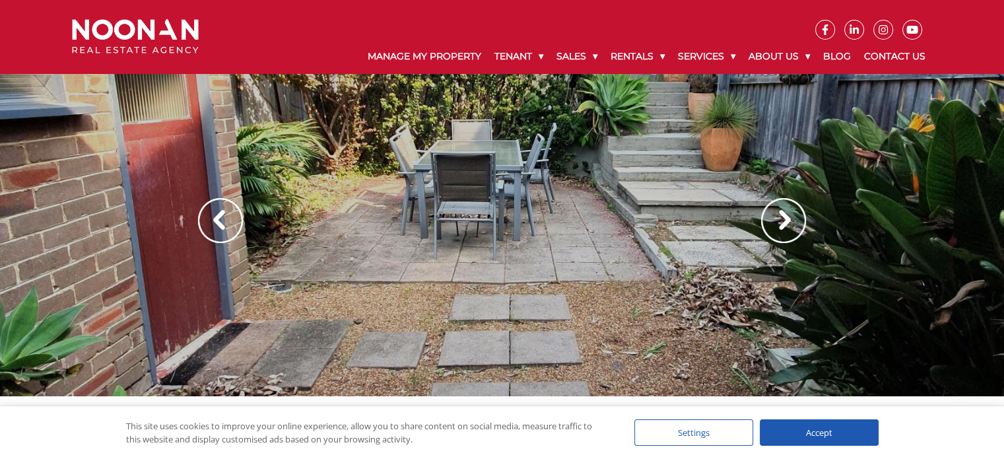
click at [784, 220] on img at bounding box center [783, 220] width 45 height 45
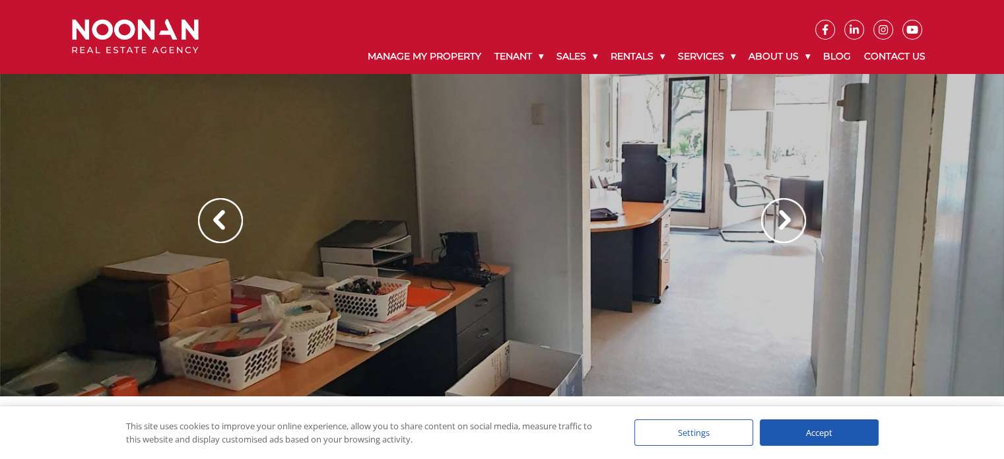
click at [784, 220] on img at bounding box center [783, 220] width 45 height 45
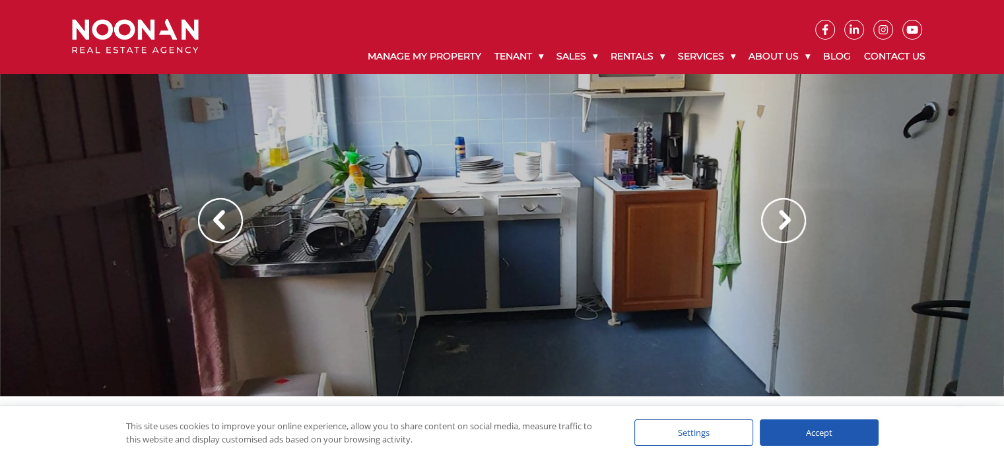
click at [784, 220] on img at bounding box center [783, 220] width 45 height 45
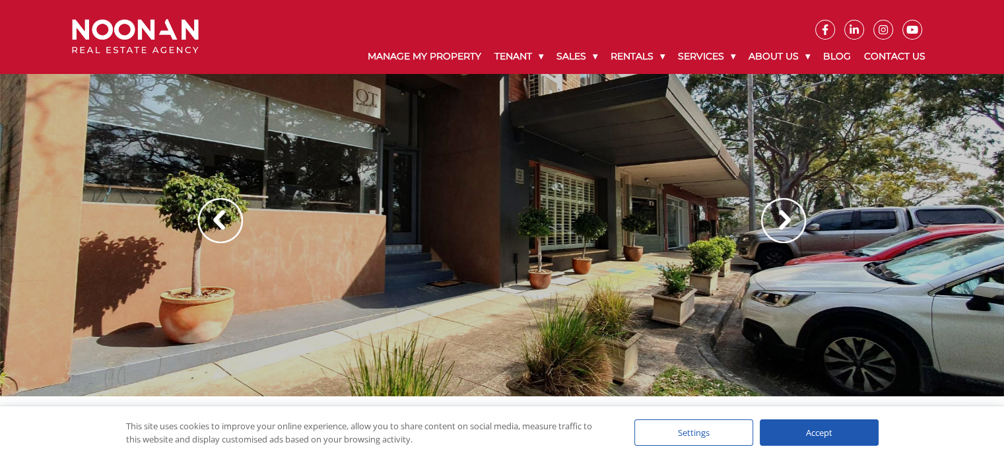
click at [784, 220] on img at bounding box center [783, 220] width 45 height 45
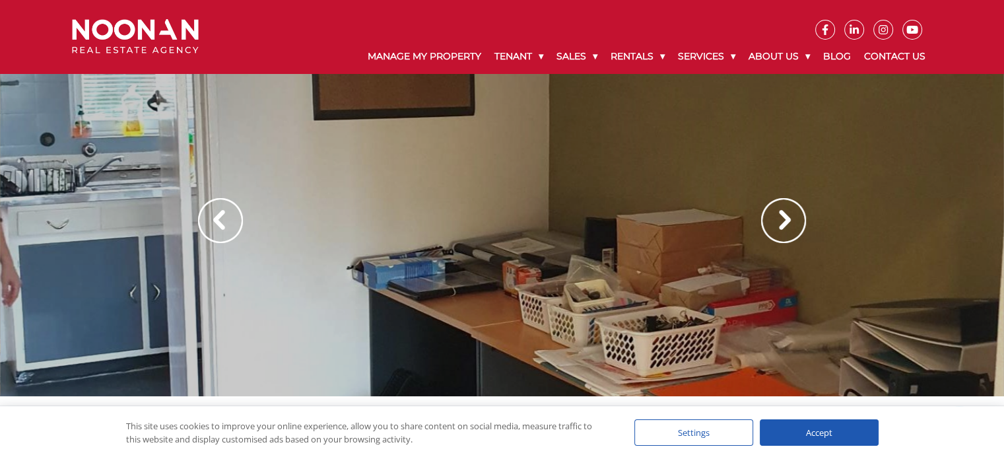
click at [784, 220] on img at bounding box center [783, 220] width 45 height 45
